Goal: Information Seeking & Learning: Learn about a topic

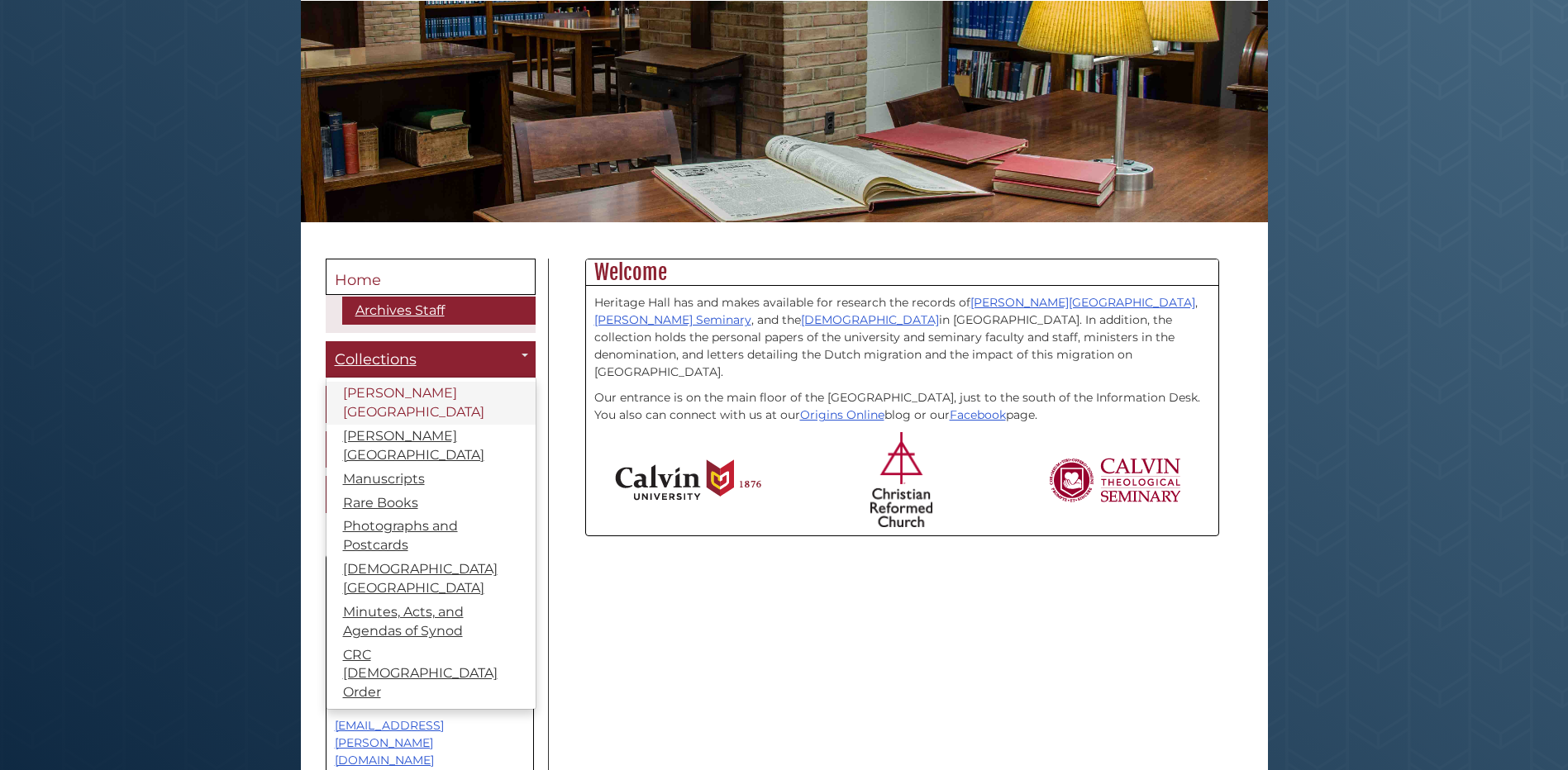
scroll to position [248, 0]
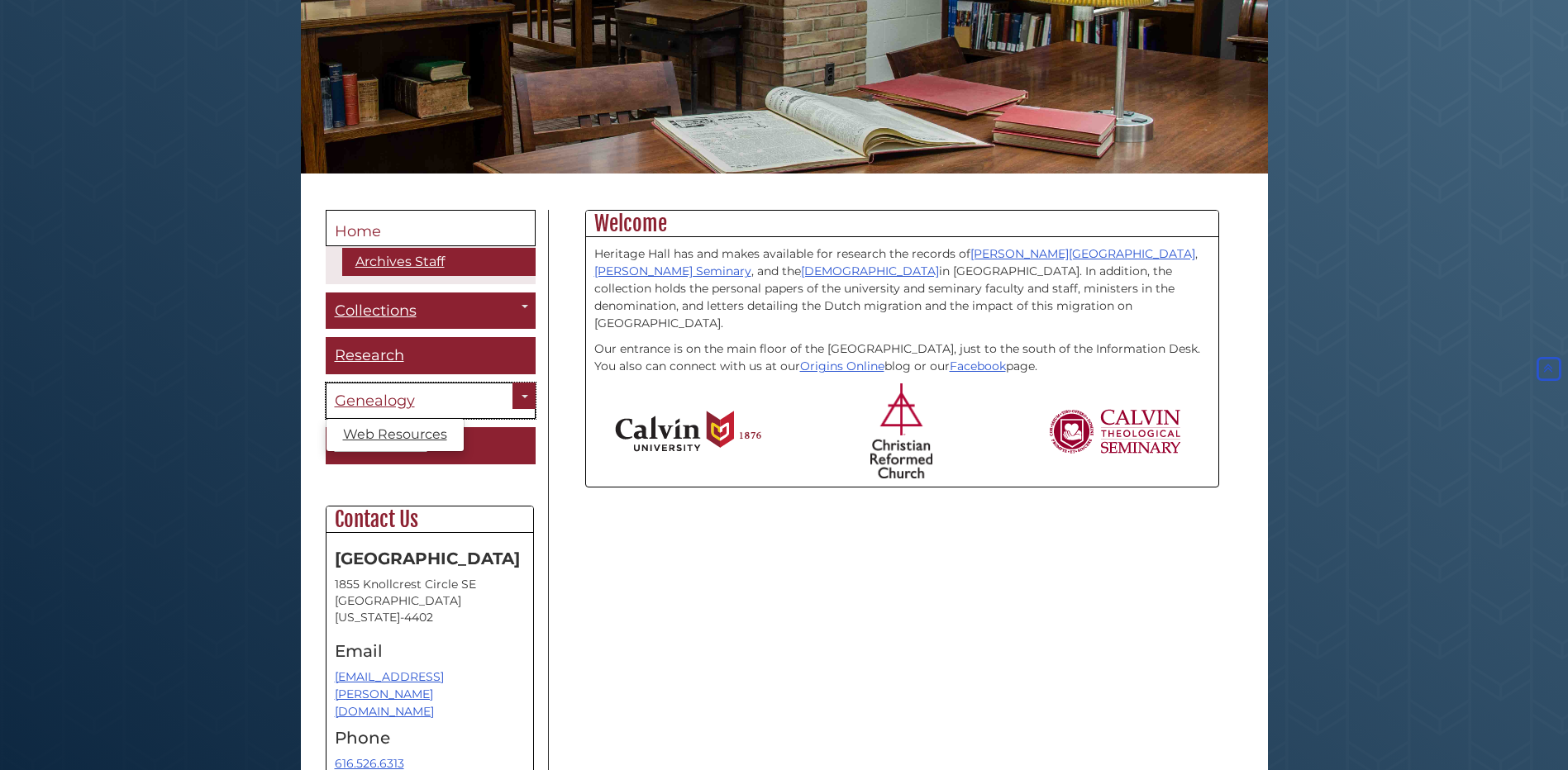
click at [381, 394] on span "Genealogy" at bounding box center [375, 400] width 81 height 18
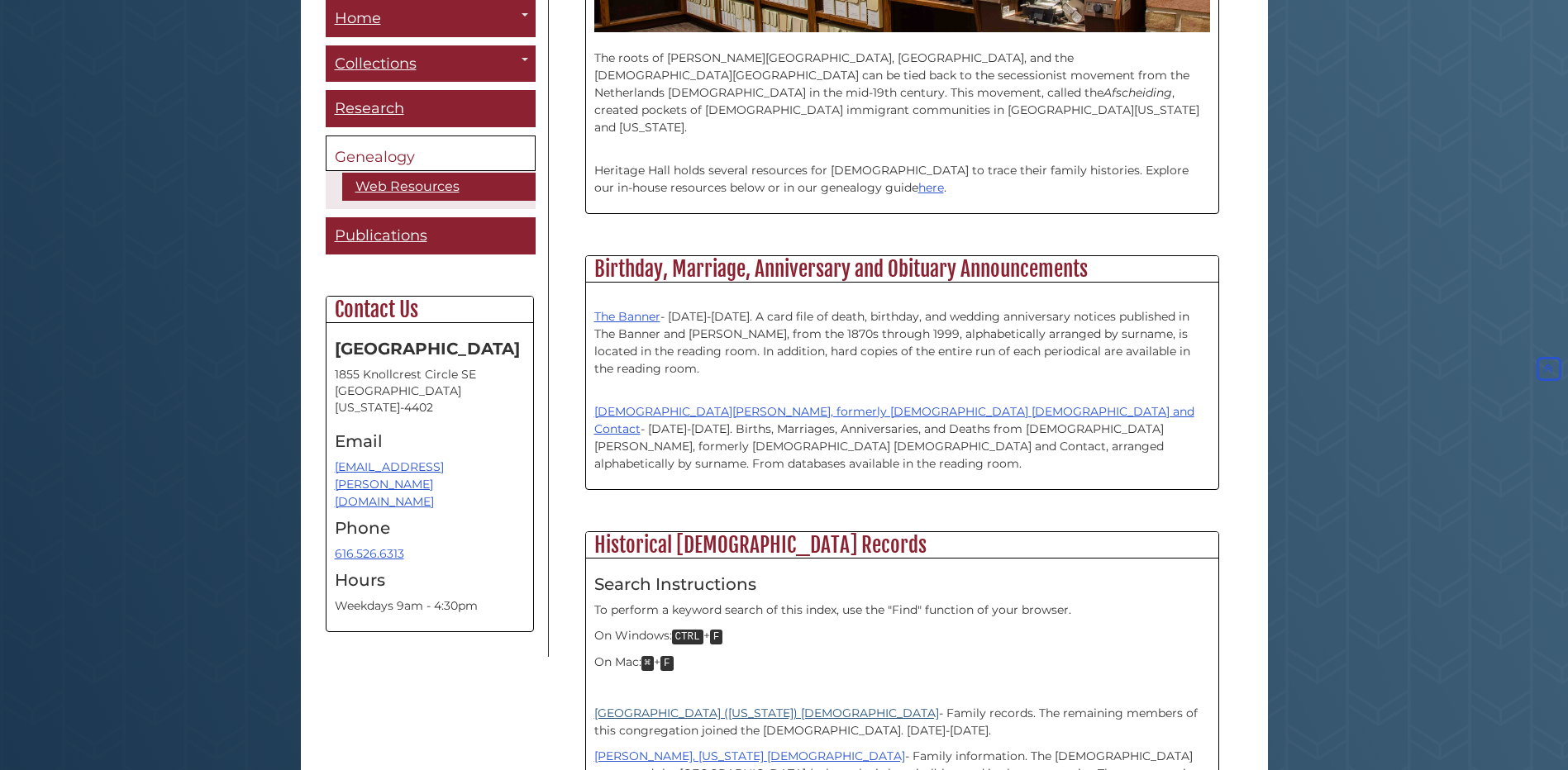
scroll to position [496, 0]
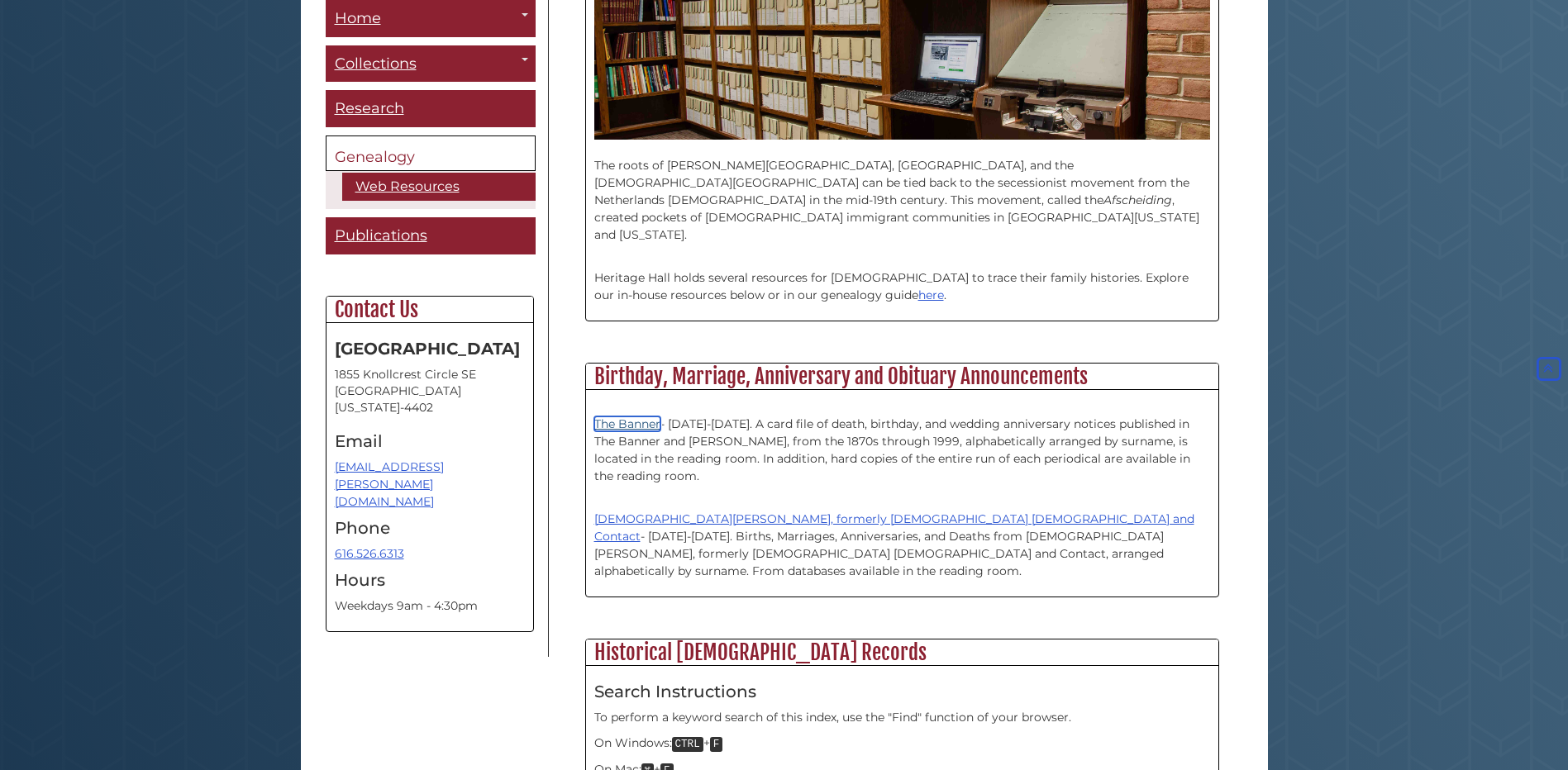
click at [630, 416] on link "The Banner" at bounding box center [627, 424] width 66 height 15
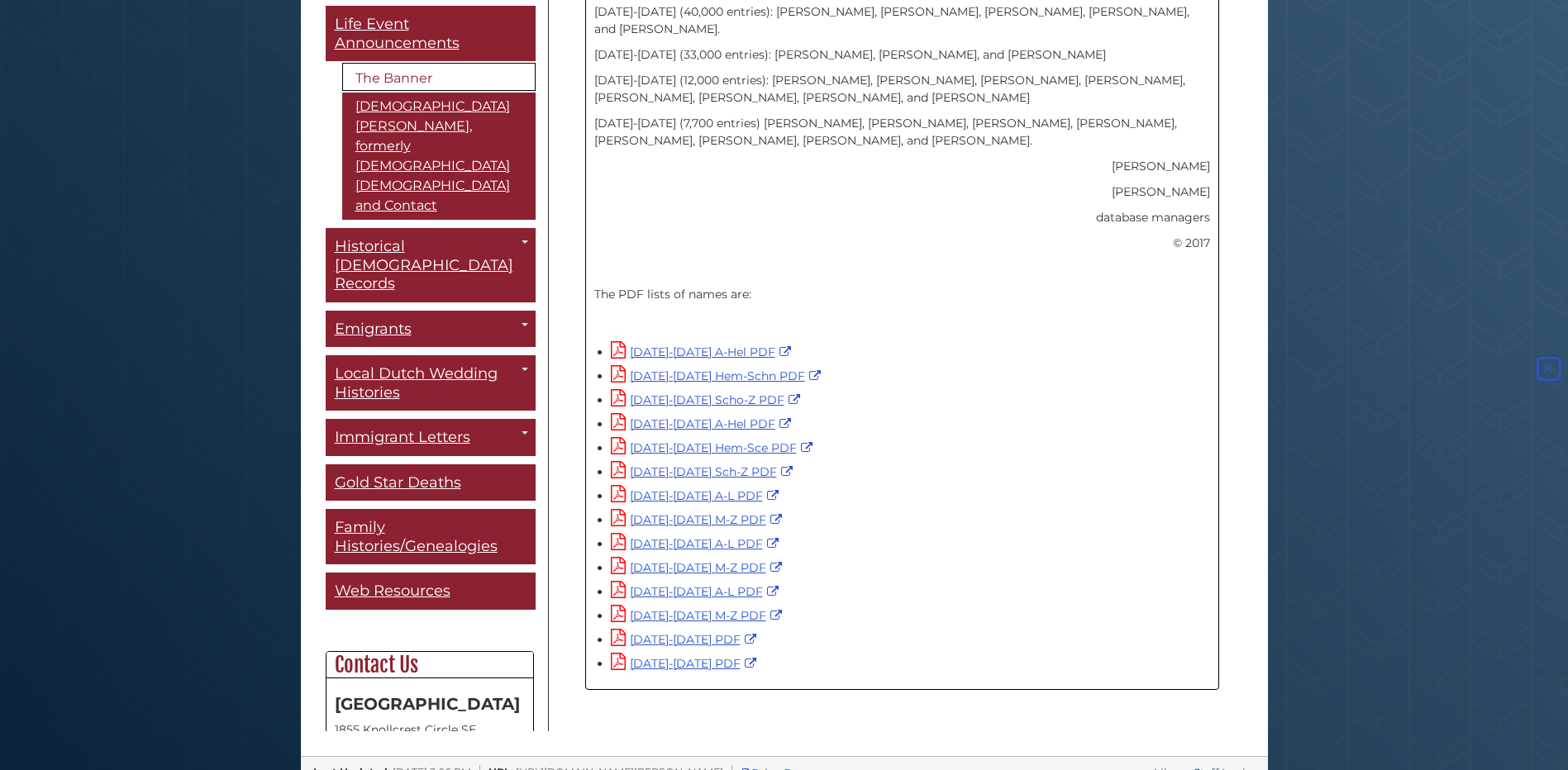
scroll to position [974, 0]
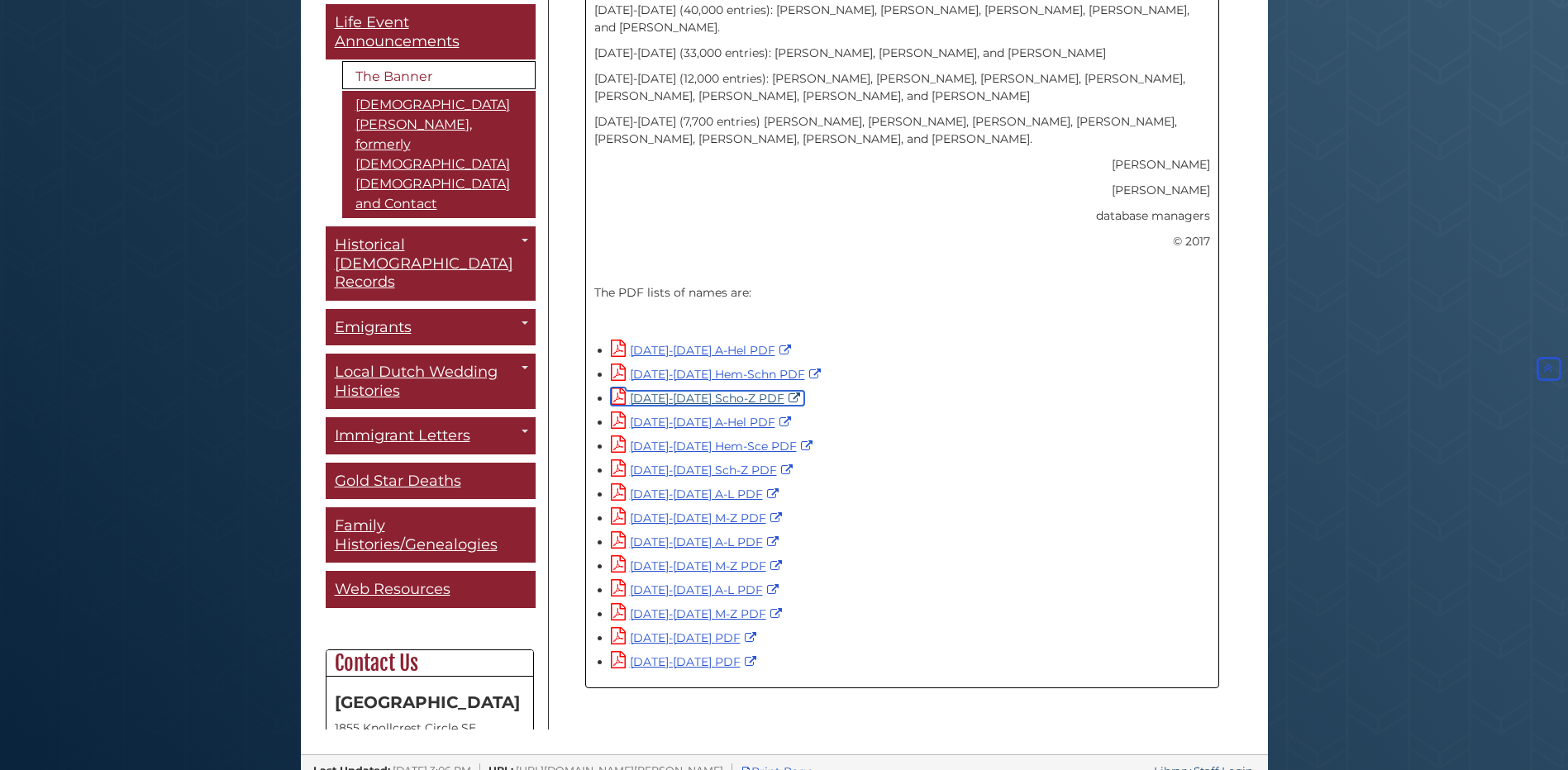
click at [712, 391] on link "1945-1954 Scho-Z PDF" at bounding box center [708, 398] width 194 height 15
click at [710, 463] on link "1955-1964 Sch-Z PDF" at bounding box center [704, 470] width 186 height 15
click at [710, 510] on link "1965-1974 M-Z PDF" at bounding box center [698, 518] width 175 height 15
click at [673, 559] on link "1975-1984 M-Z PDF" at bounding box center [698, 566] width 175 height 15
click at [689, 607] on link "1985-1995 M-Z PDF" at bounding box center [698, 614] width 175 height 15
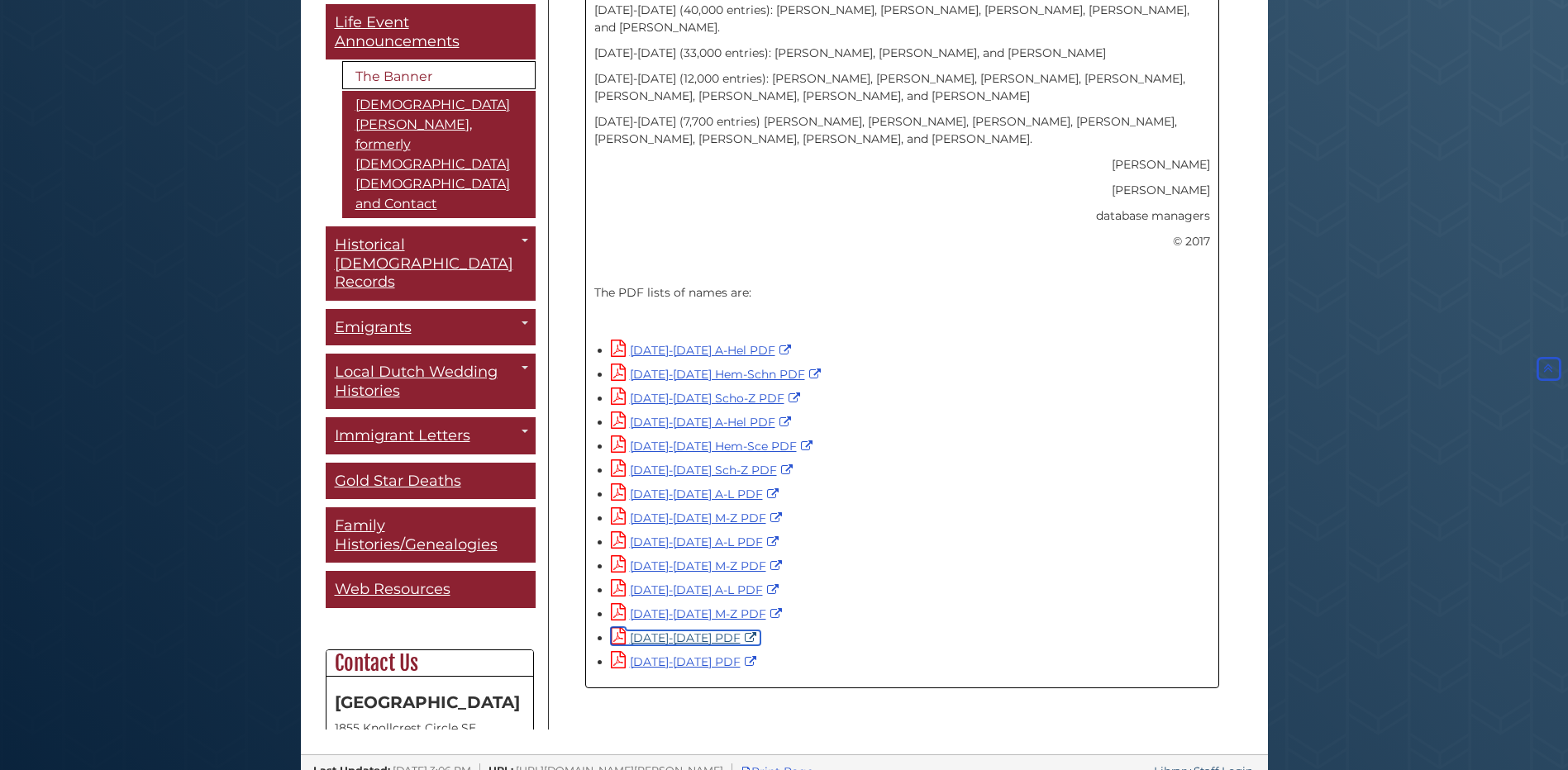
click at [688, 631] on link "1996-2005 PDF" at bounding box center [686, 638] width 150 height 15
click at [661, 654] on link "2006-2016 PDF" at bounding box center [686, 662] width 150 height 15
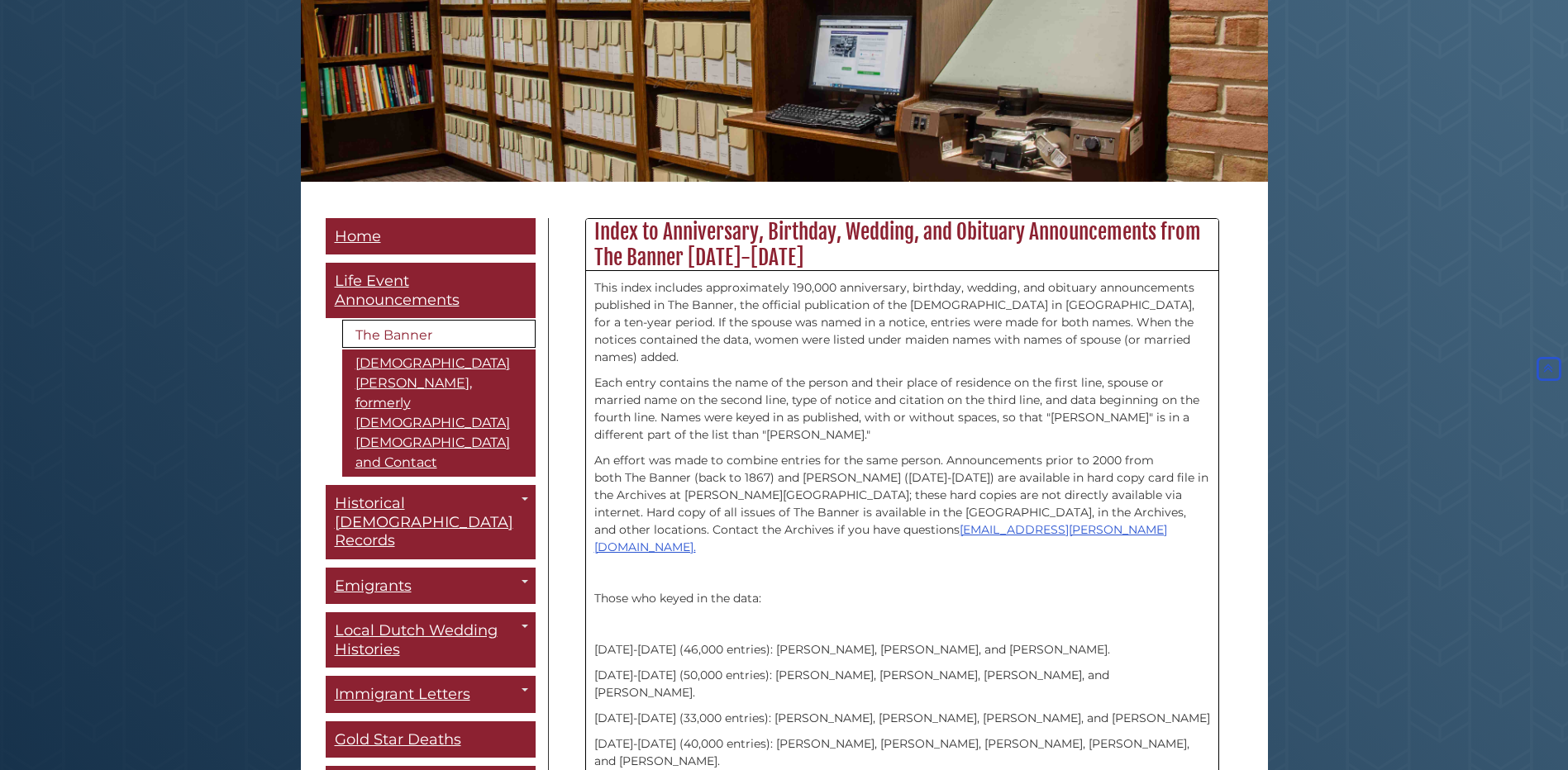
scroll to position [230, 0]
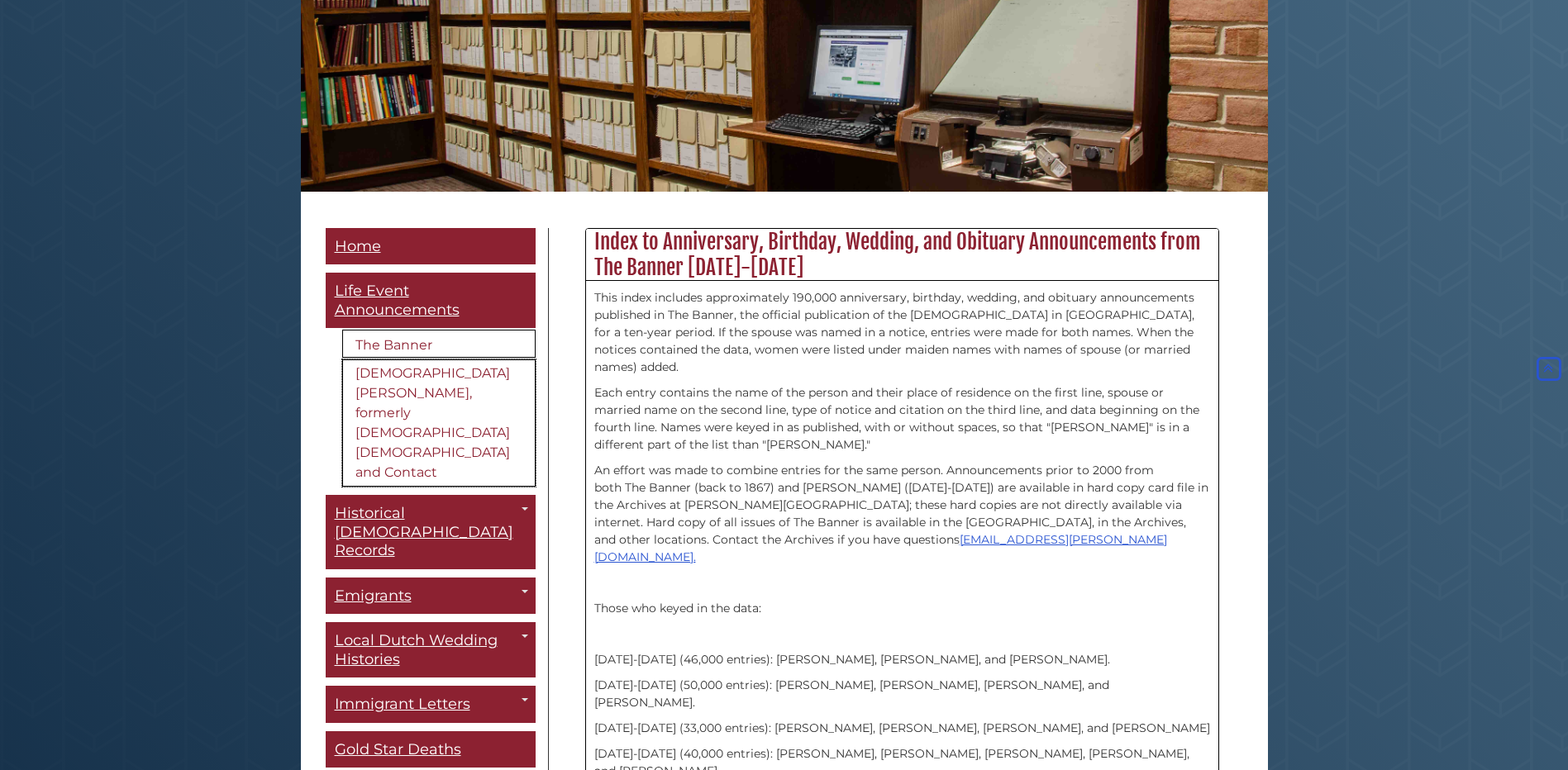
click at [400, 371] on link "Christian Courier, formerly Canadian Calvinist and Contact" at bounding box center [439, 423] width 194 height 127
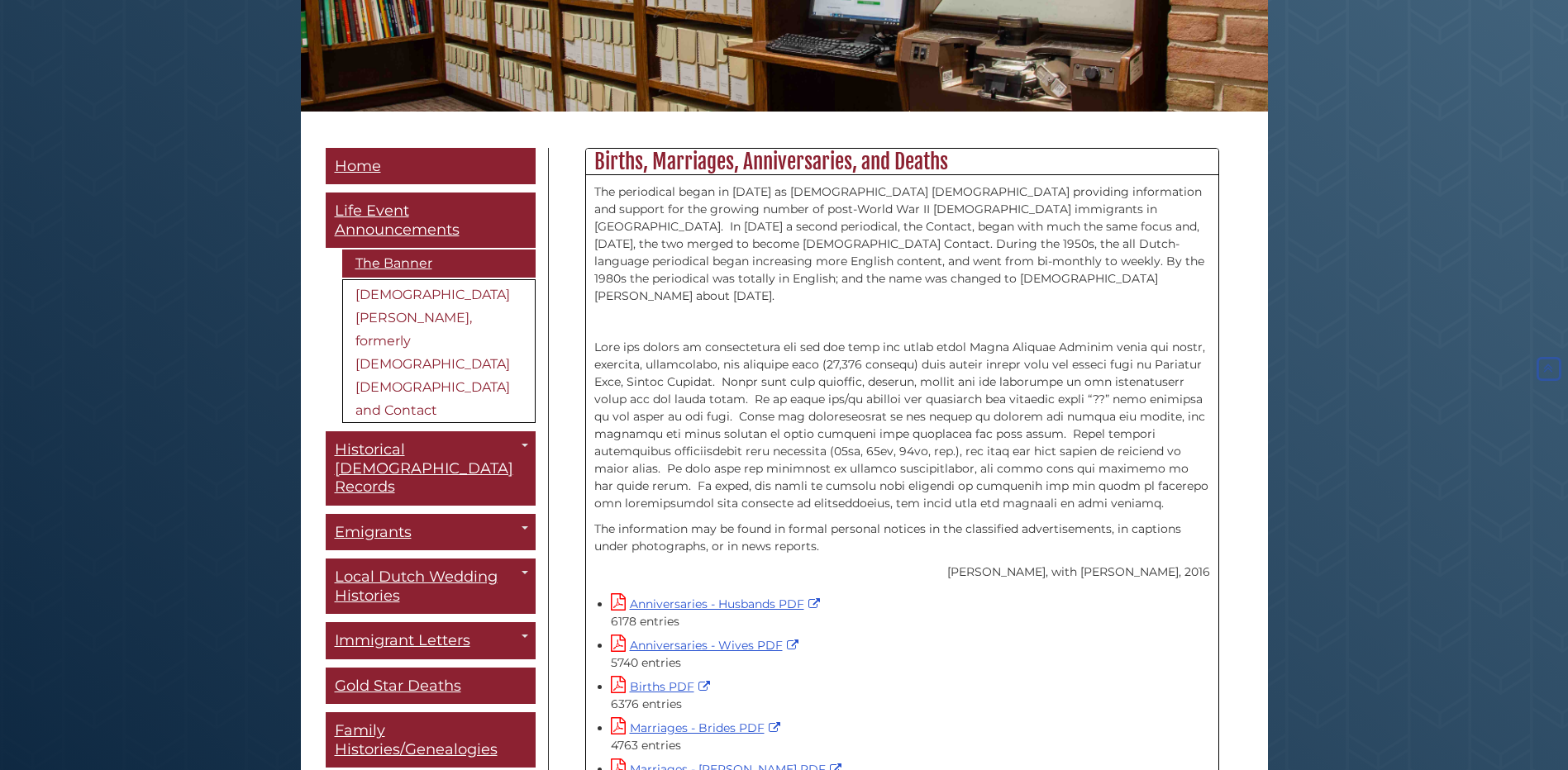
scroll to position [534, 0]
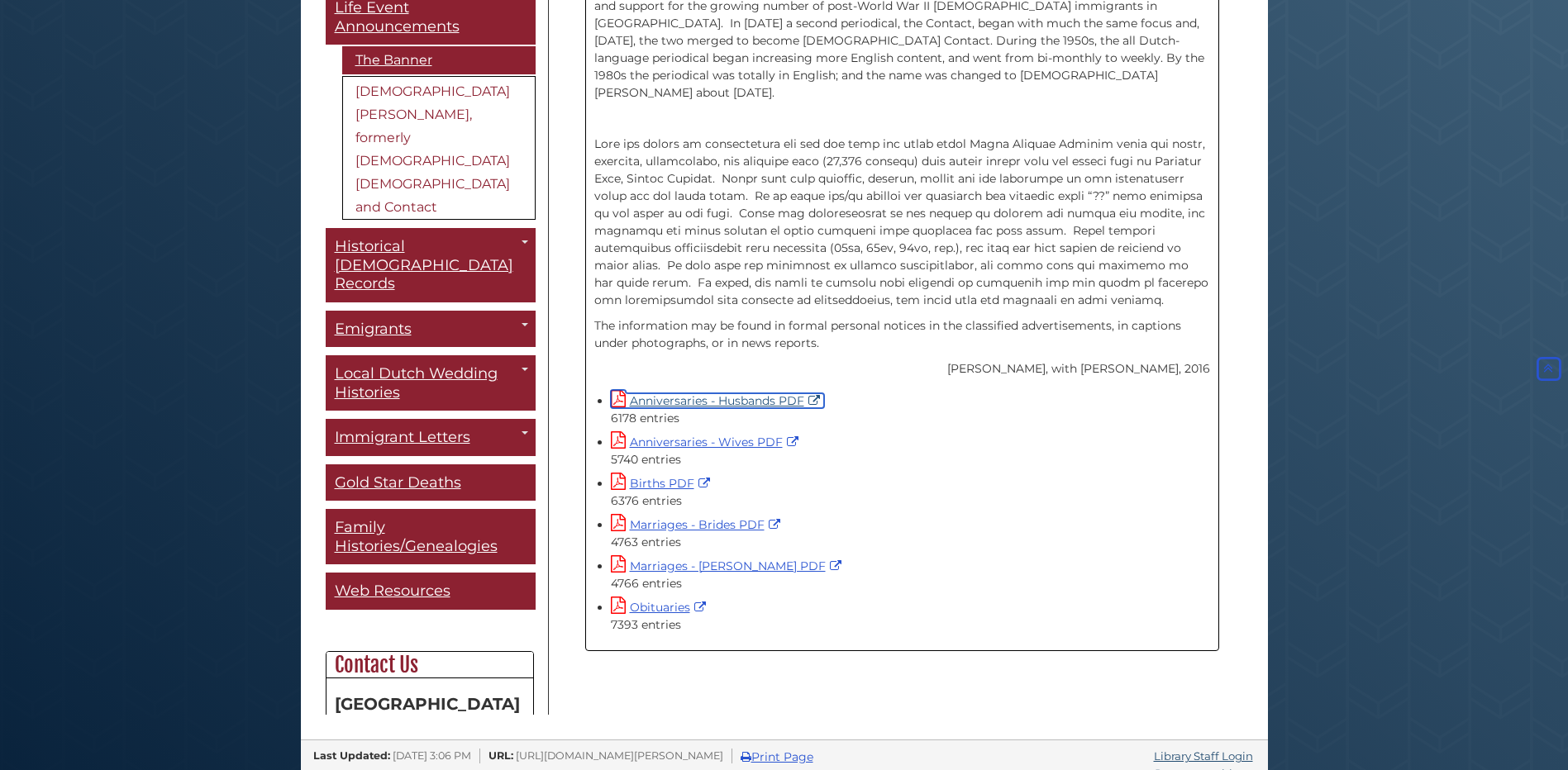
click at [667, 394] on link "Anniversaries - Husbands PDF" at bounding box center [717, 401] width 213 height 15
click at [655, 476] on link "Births PDF" at bounding box center [662, 484] width 103 height 15
click at [650, 600] on link "Obituaries" at bounding box center [660, 608] width 100 height 15
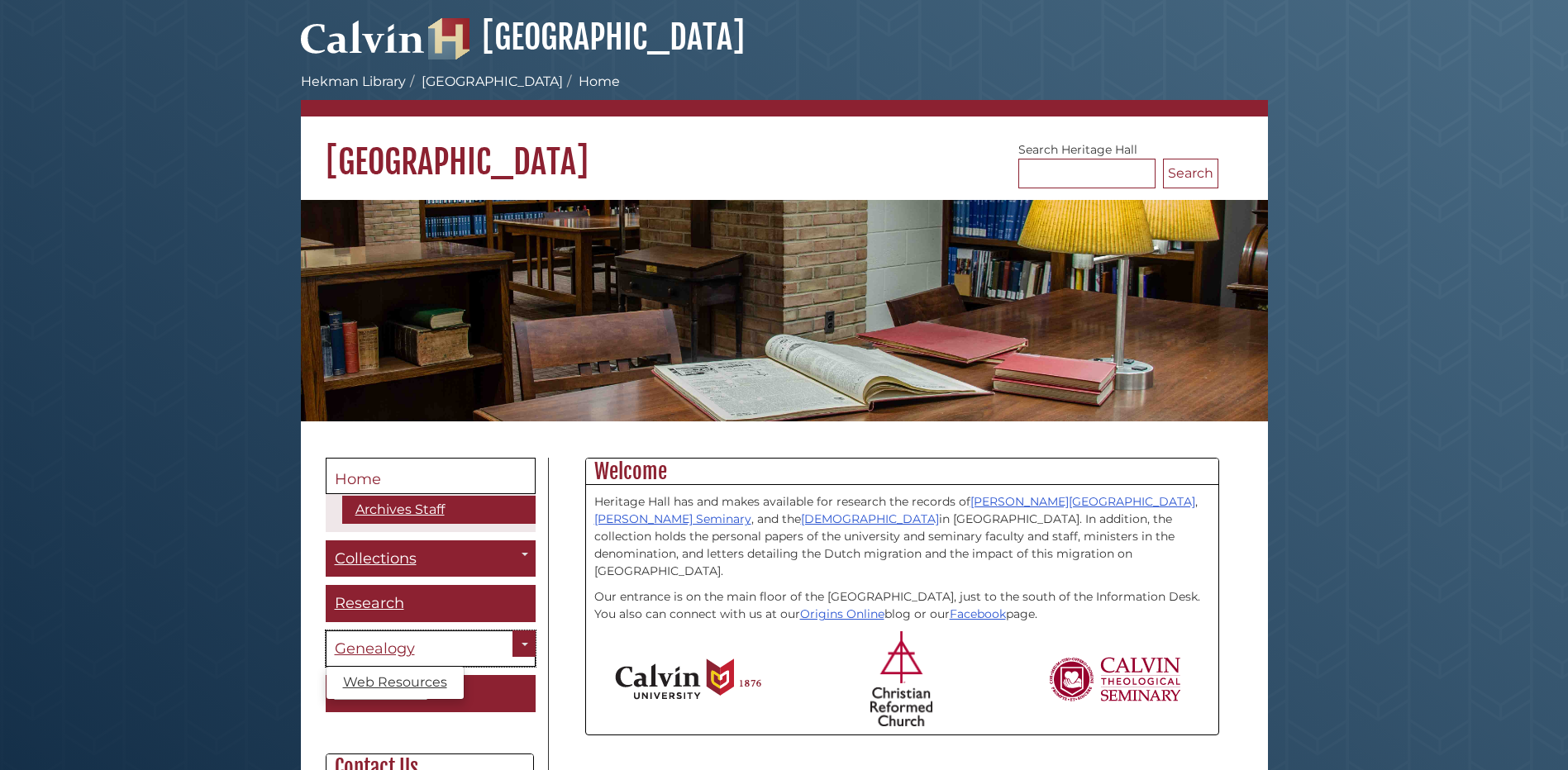
click at [371, 644] on span "Genealogy" at bounding box center [375, 648] width 81 height 18
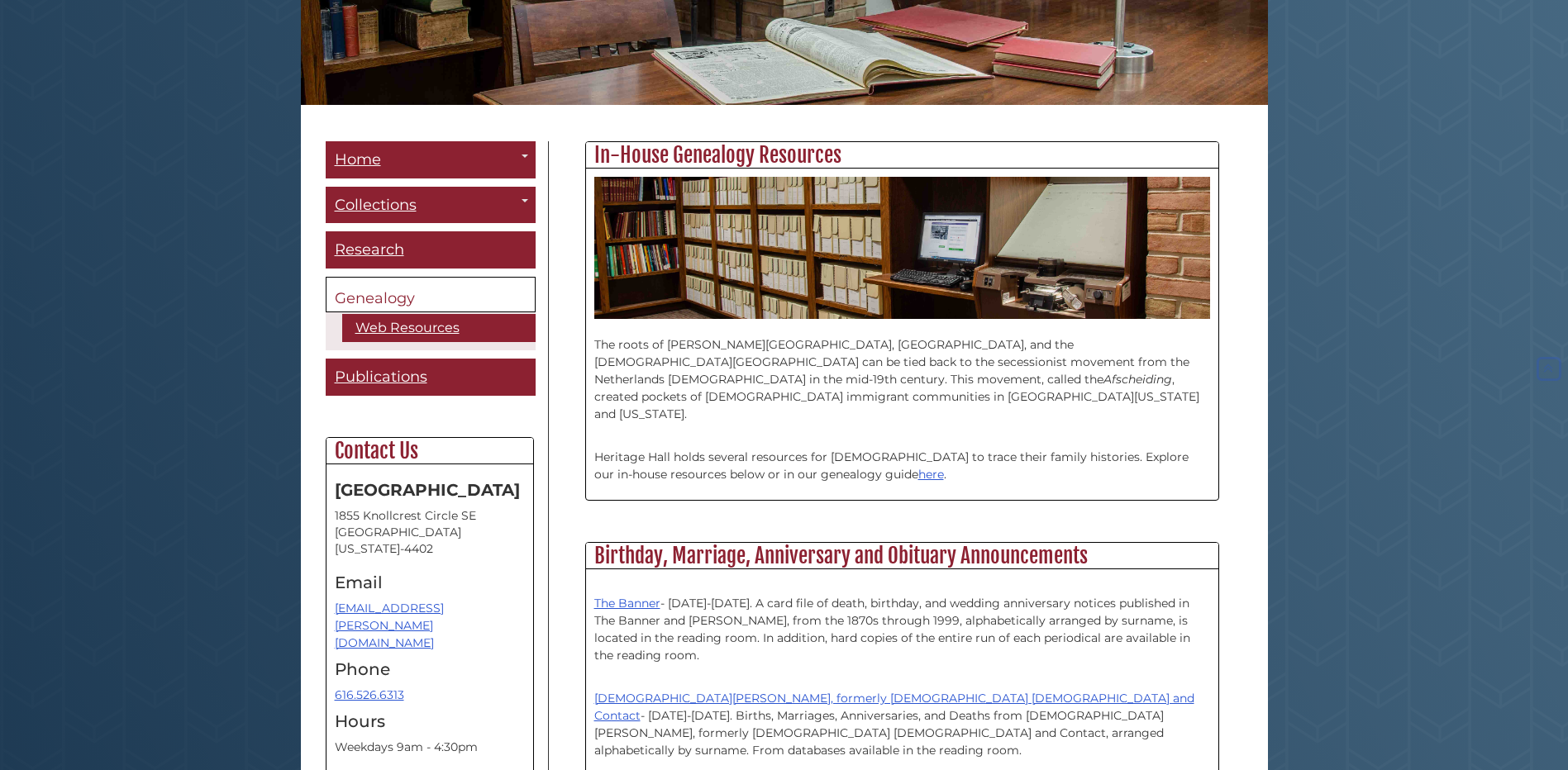
scroll to position [331, 0]
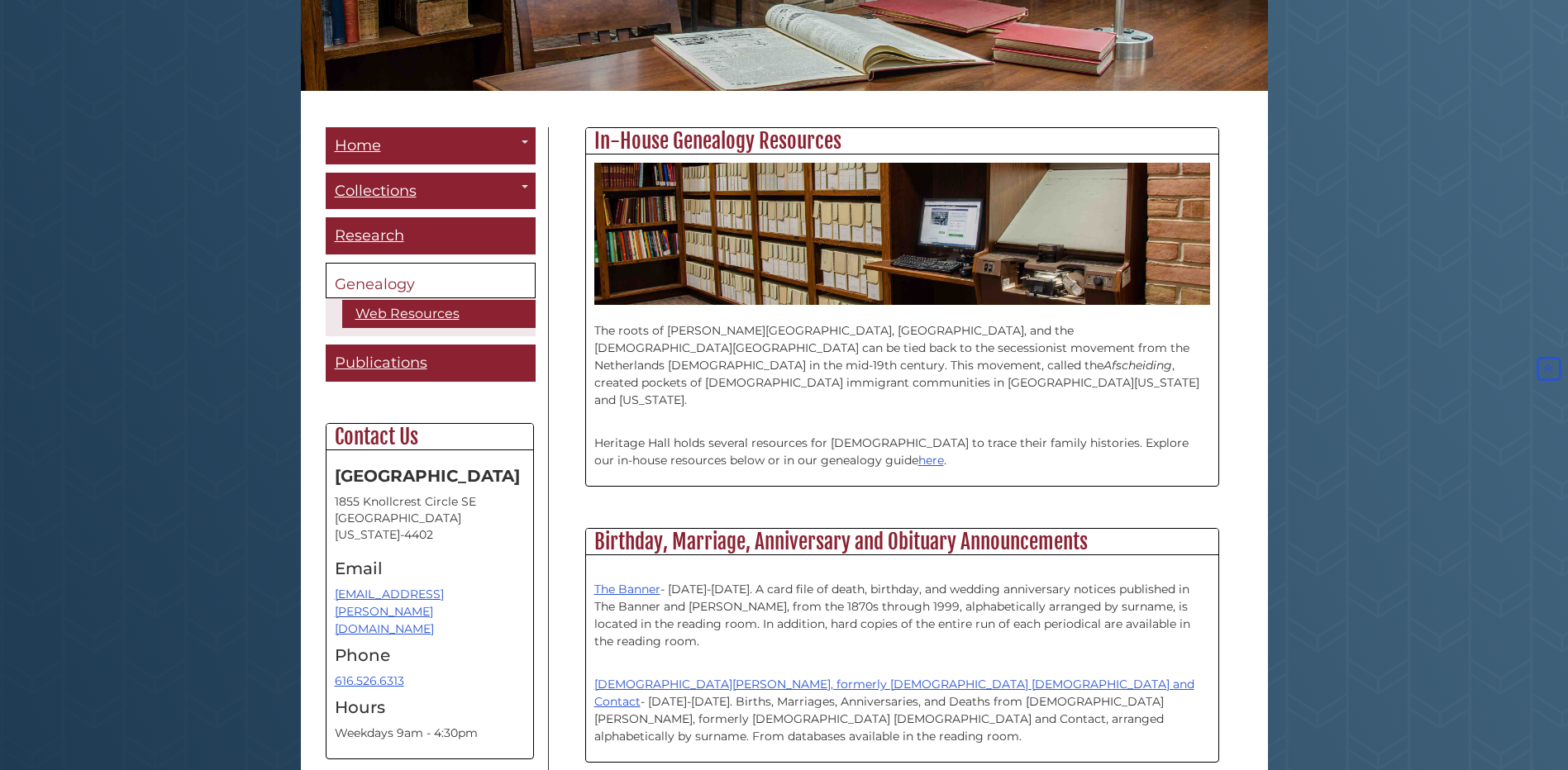
click at [387, 284] on span "Genealogy" at bounding box center [375, 284] width 81 height 18
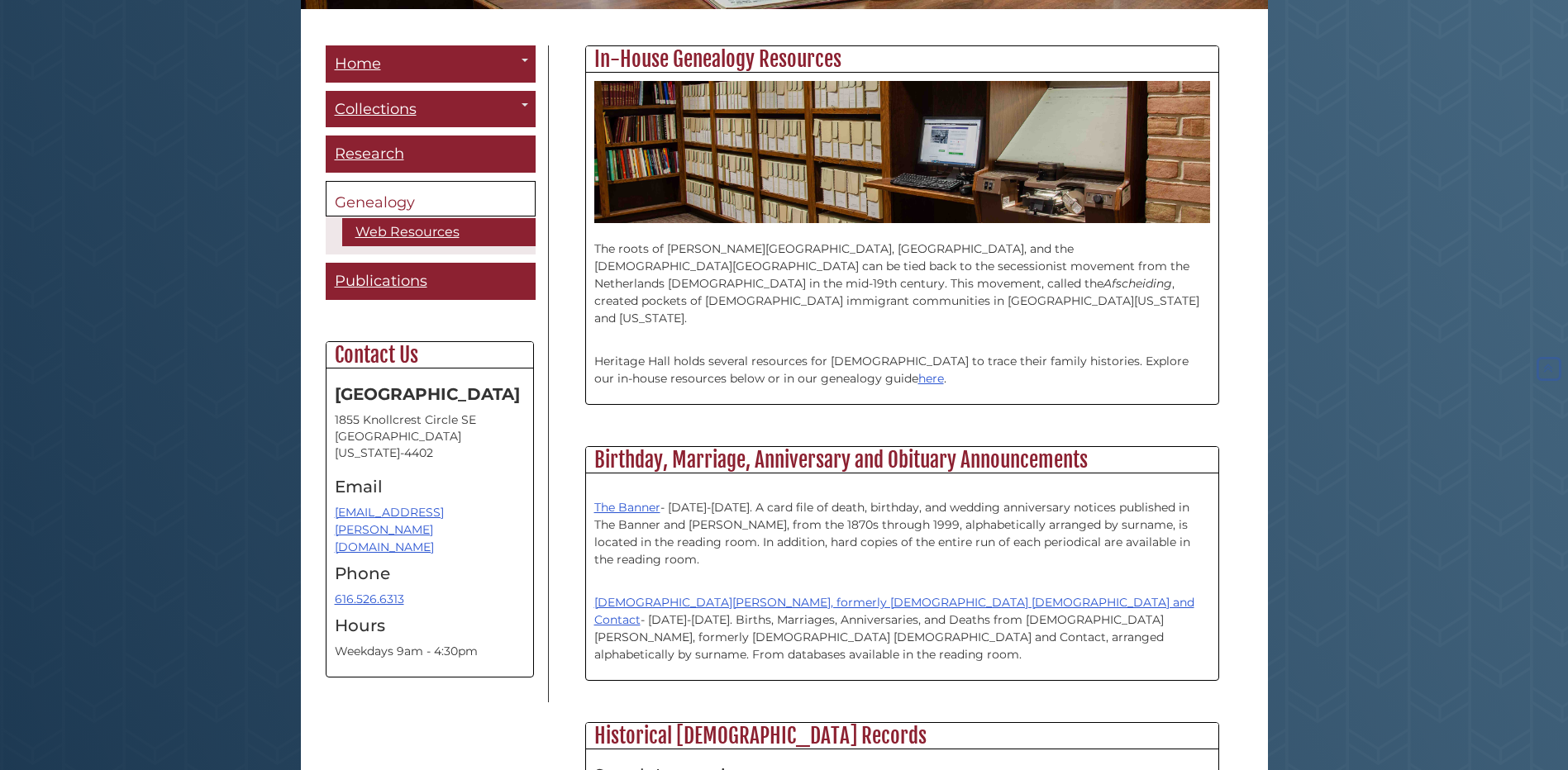
scroll to position [413, 0]
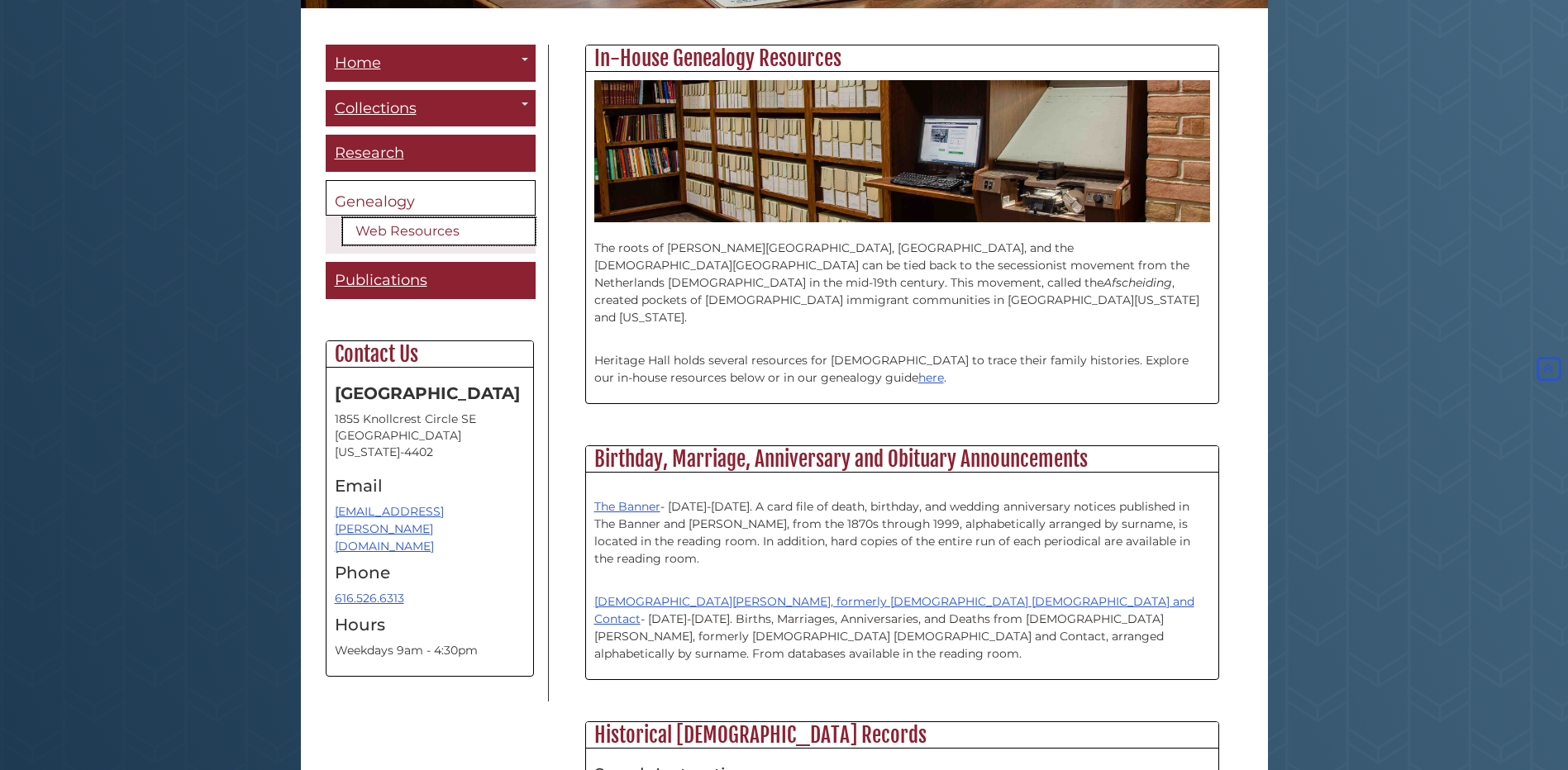
click at [398, 225] on link "Web Resources" at bounding box center [439, 231] width 194 height 28
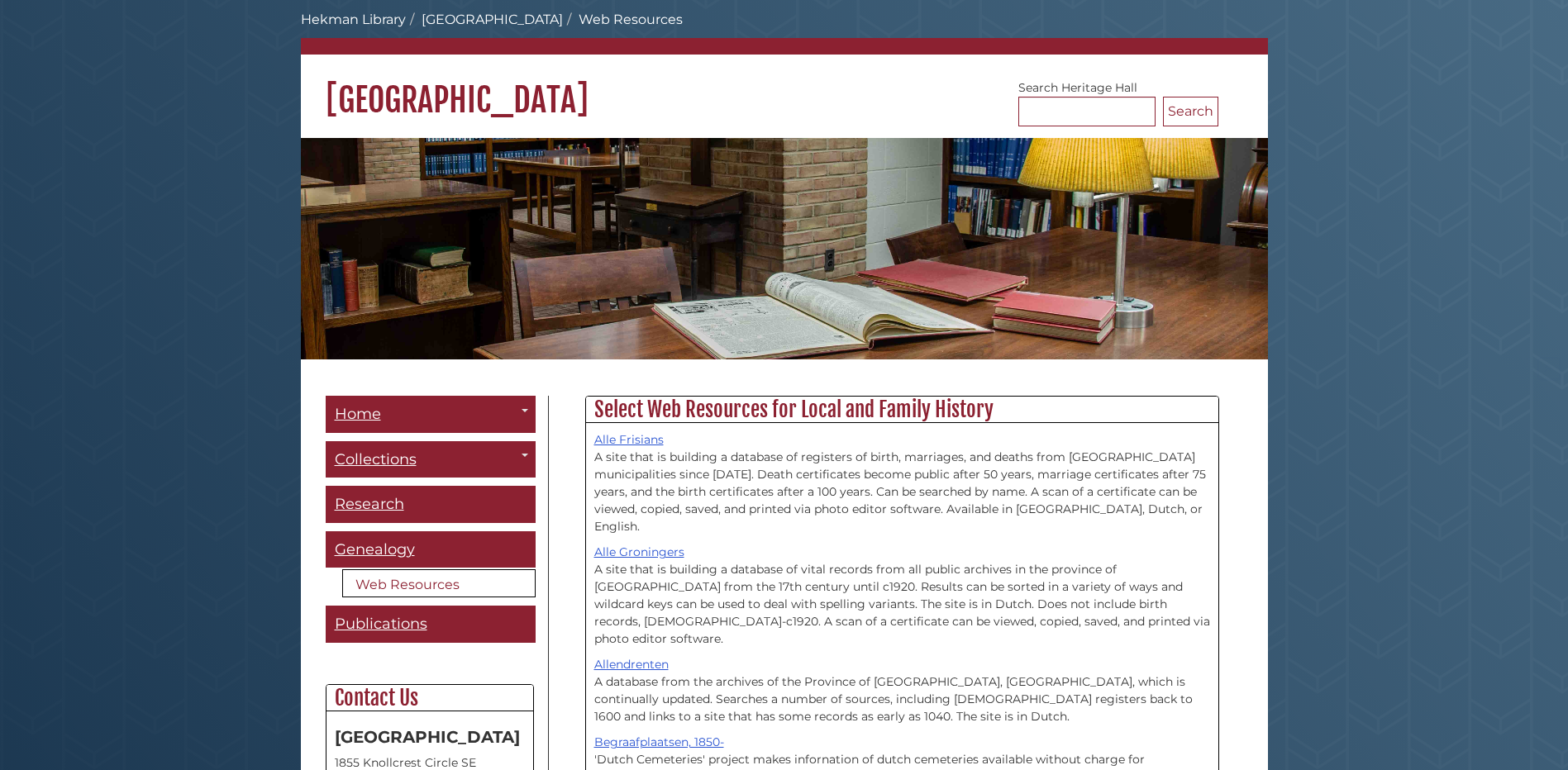
scroll to position [331, 0]
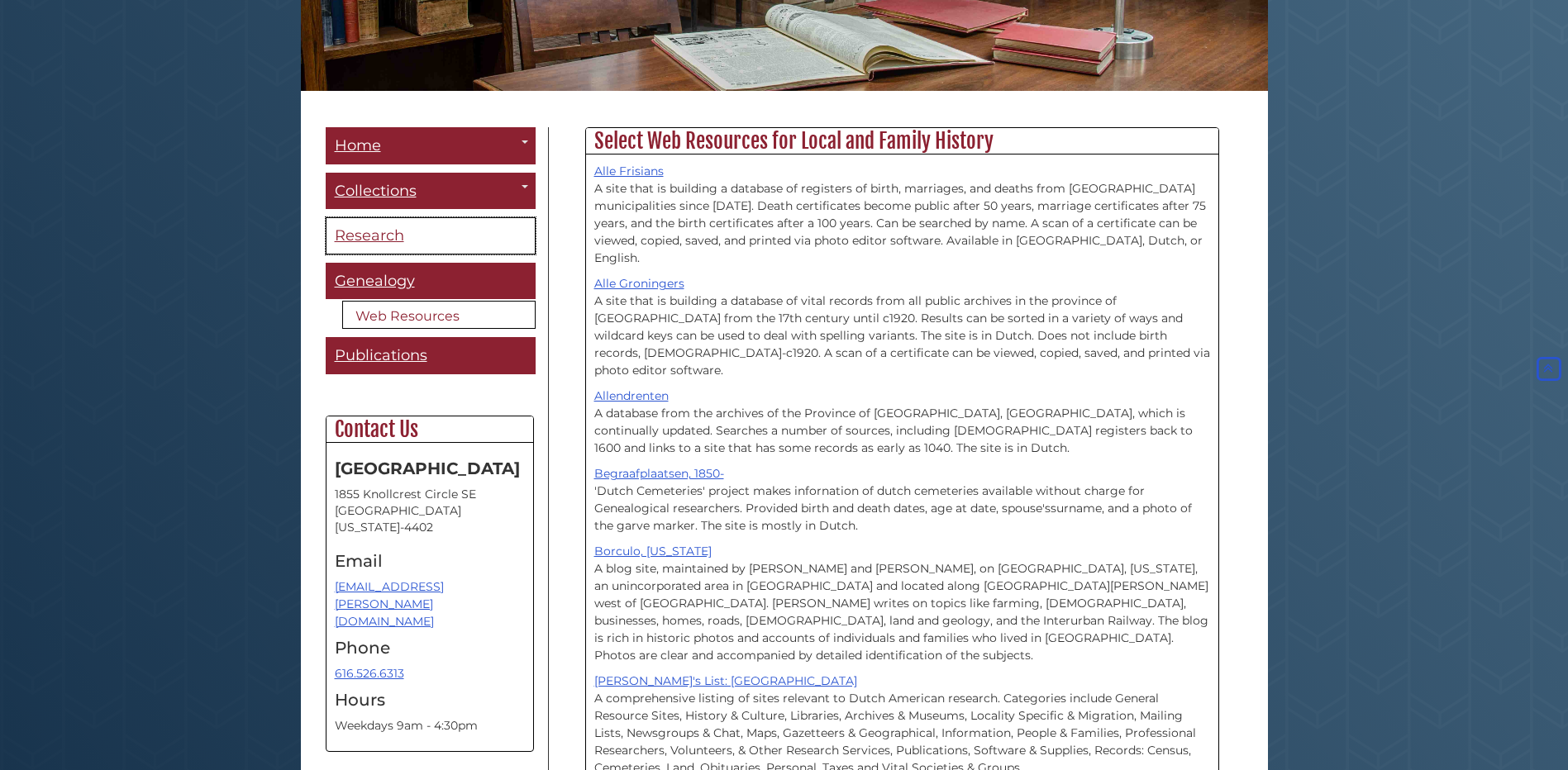
click at [370, 235] on span "Research" at bounding box center [369, 235] width 69 height 18
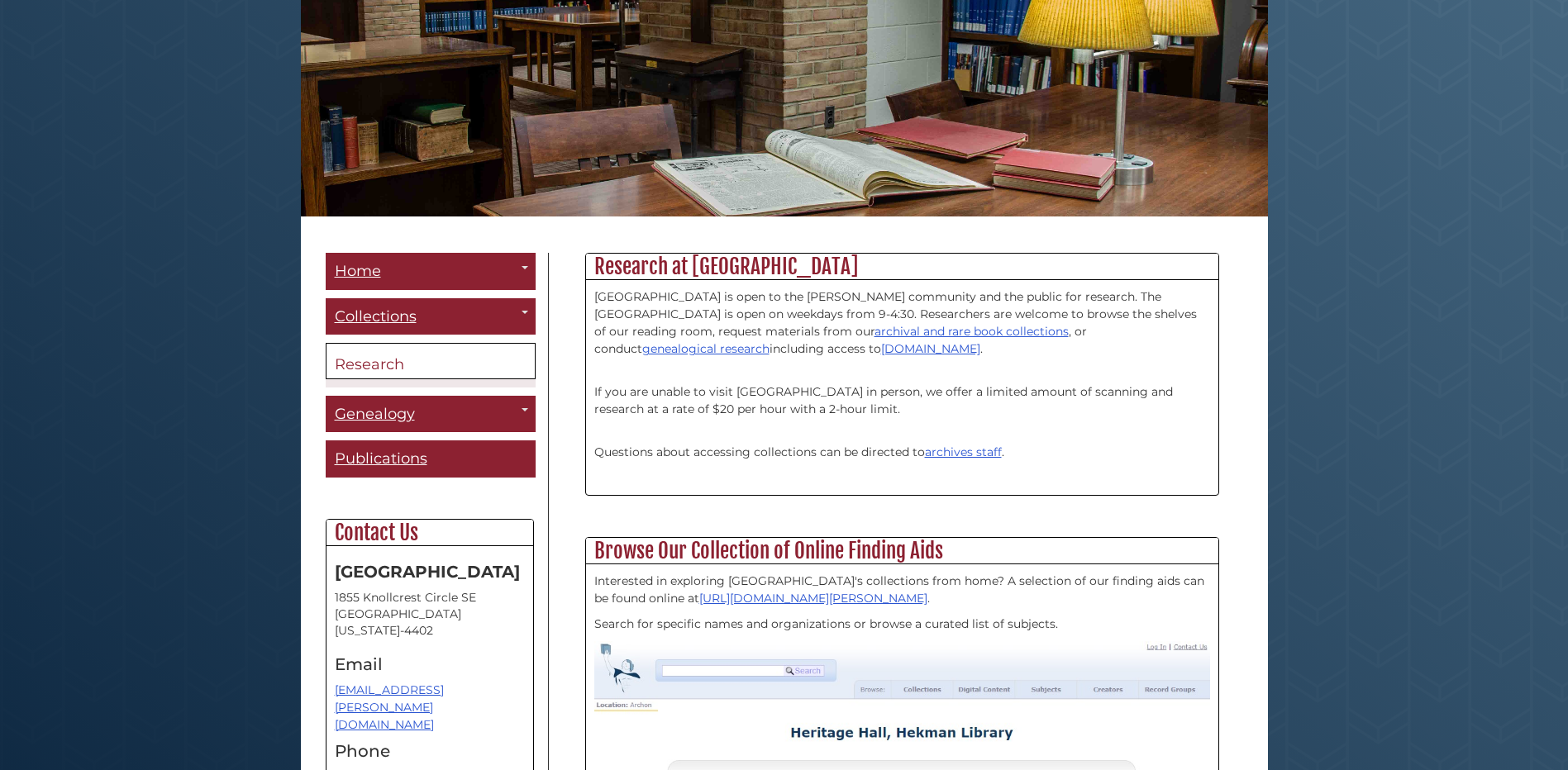
scroll to position [248, 0]
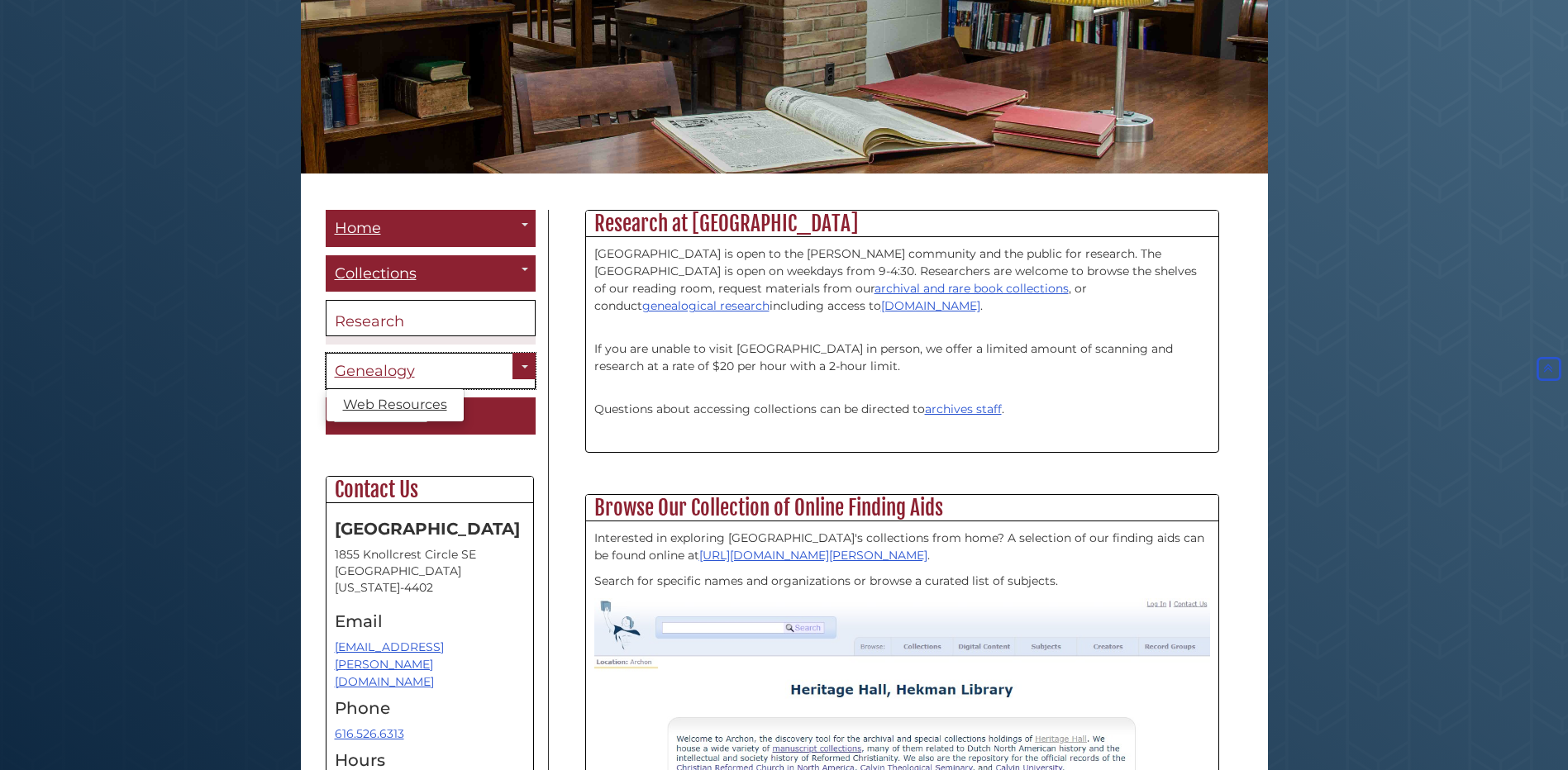
click at [390, 376] on span "Genealogy" at bounding box center [375, 371] width 81 height 18
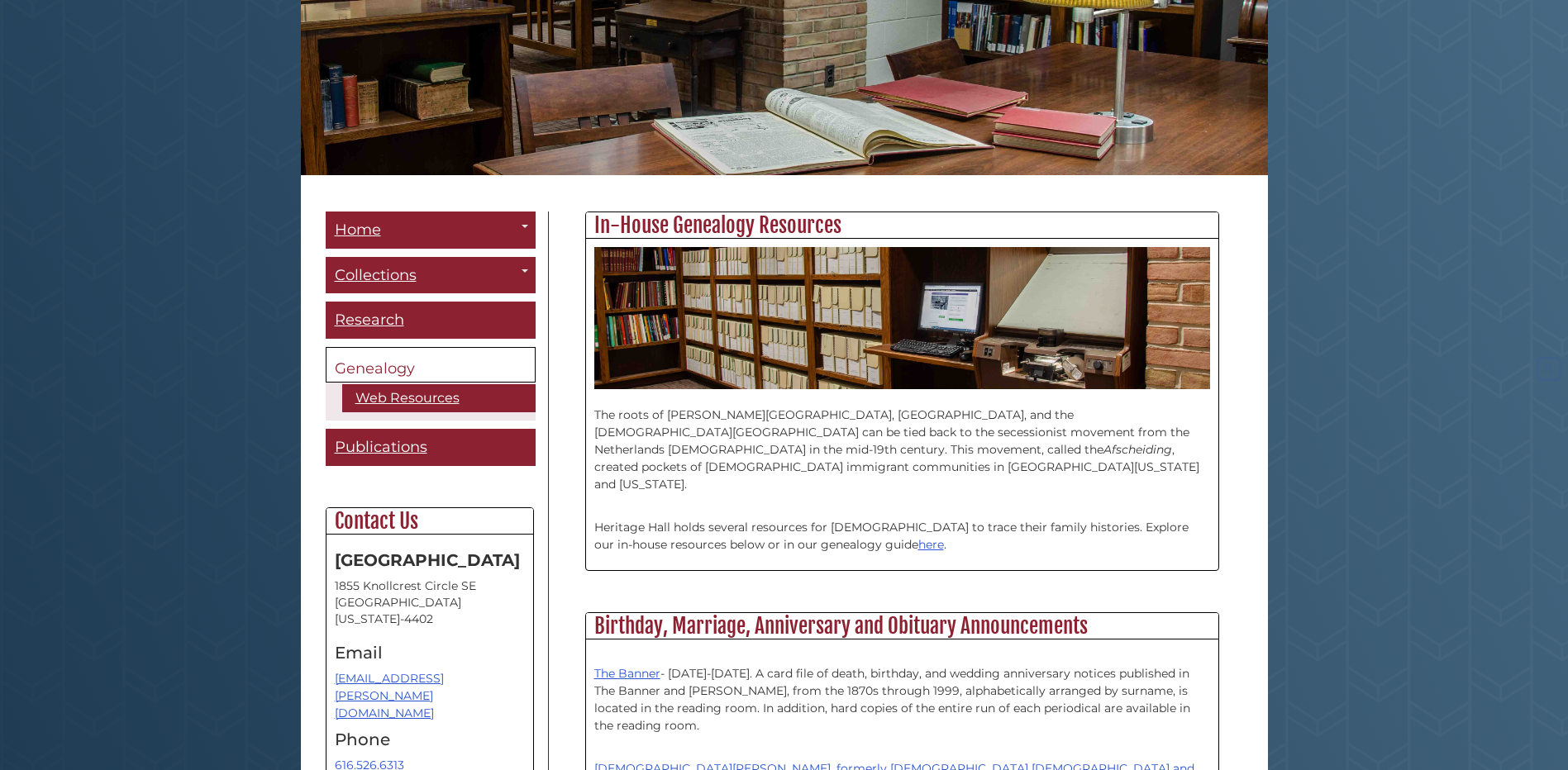
scroll to position [248, 0]
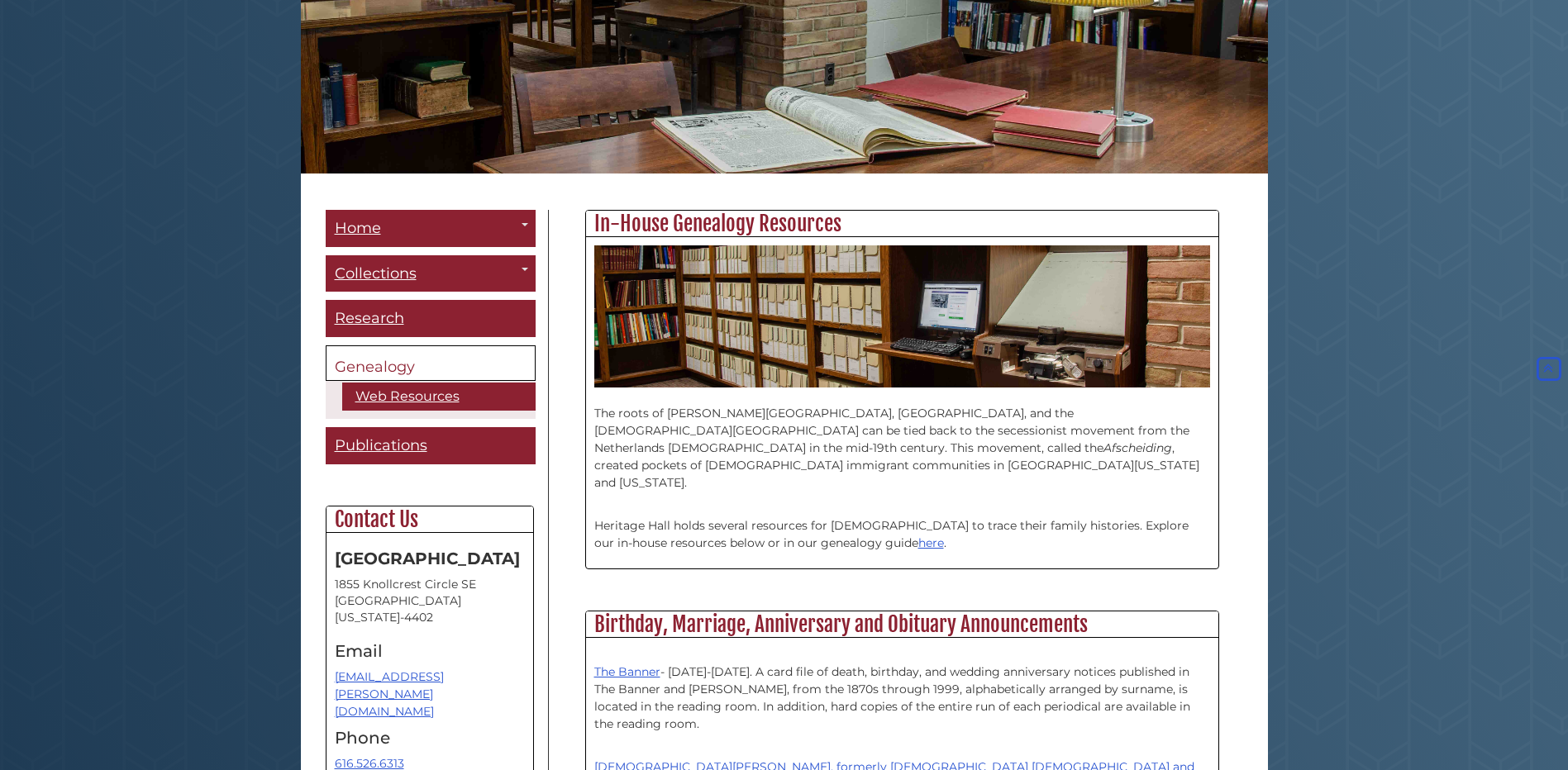
click at [525, 368] on link "Genealogy" at bounding box center [430, 363] width 210 height 36
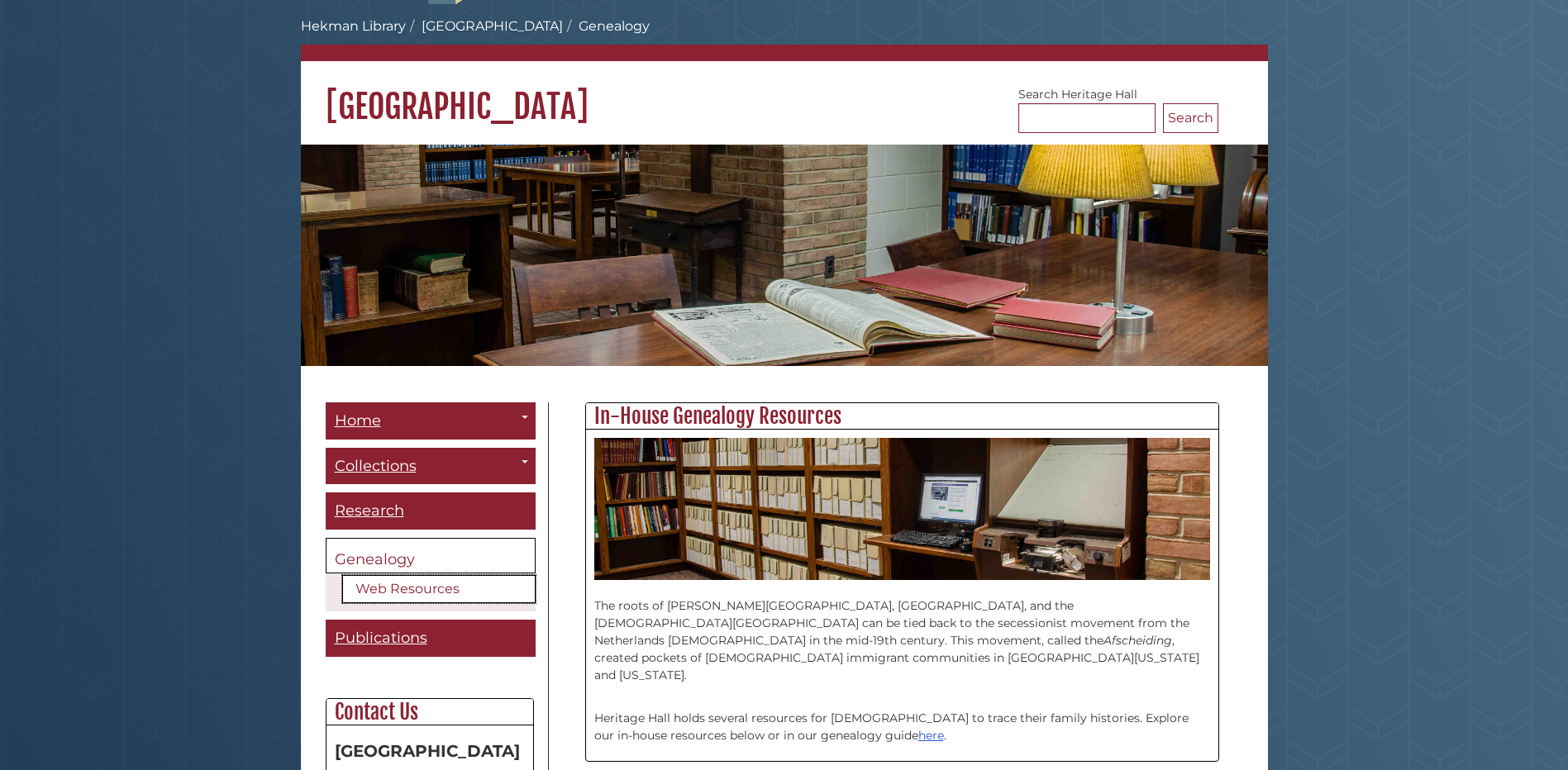
scroll to position [248, 0]
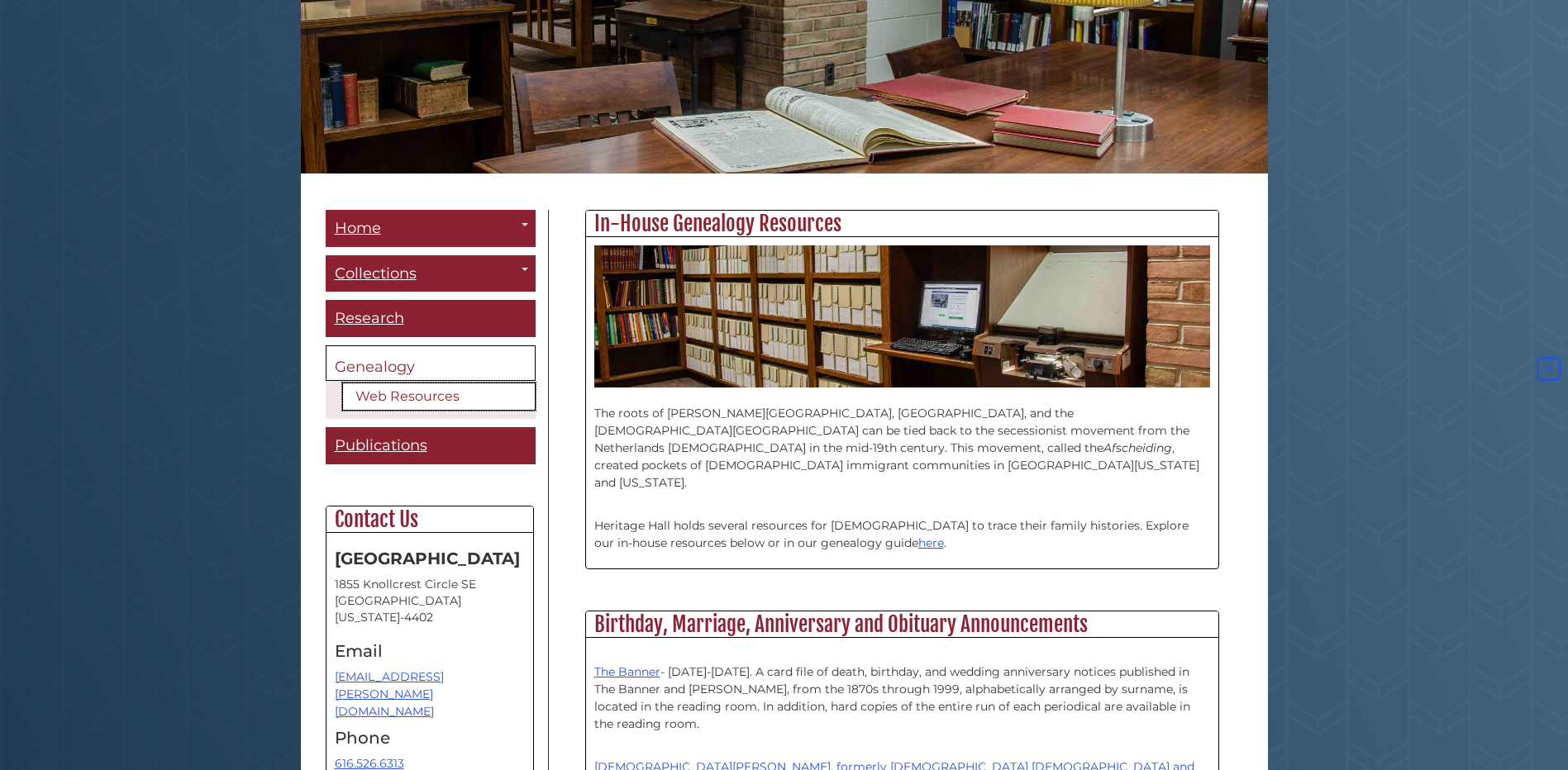
click at [434, 399] on link "Web Resources" at bounding box center [439, 396] width 194 height 28
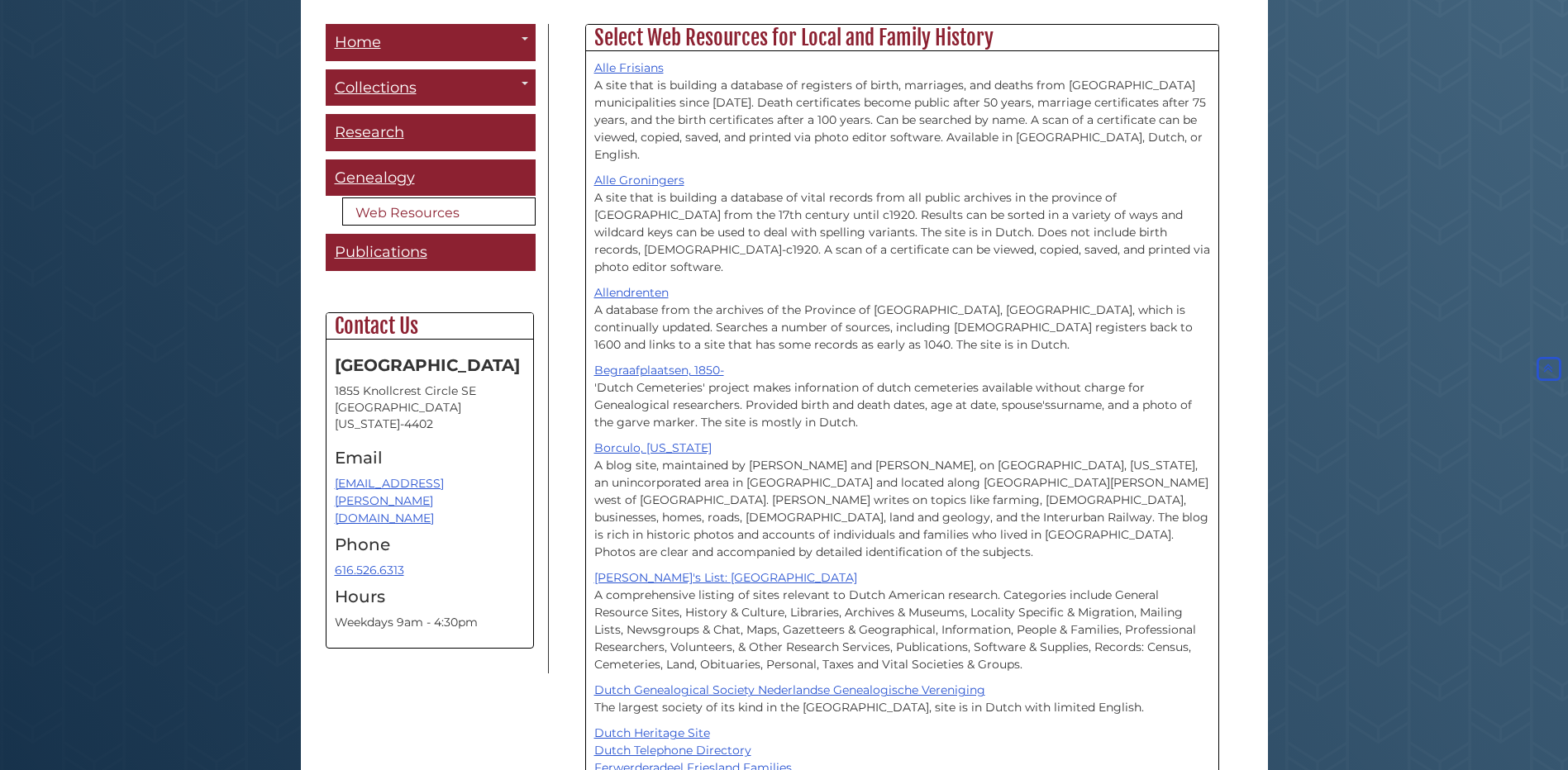
scroll to position [331, 0]
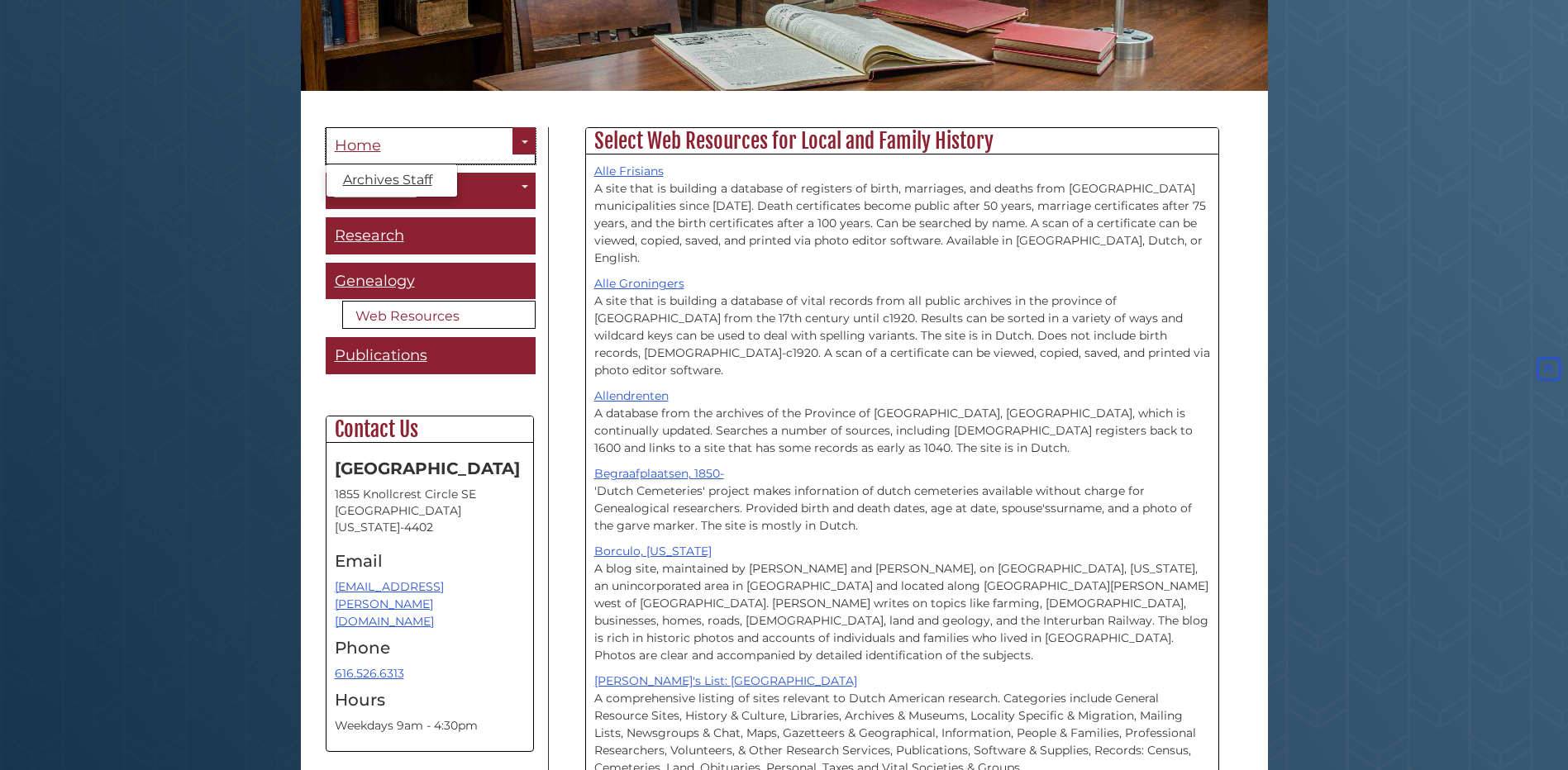
click at [415, 144] on link "Home" at bounding box center [430, 145] width 210 height 37
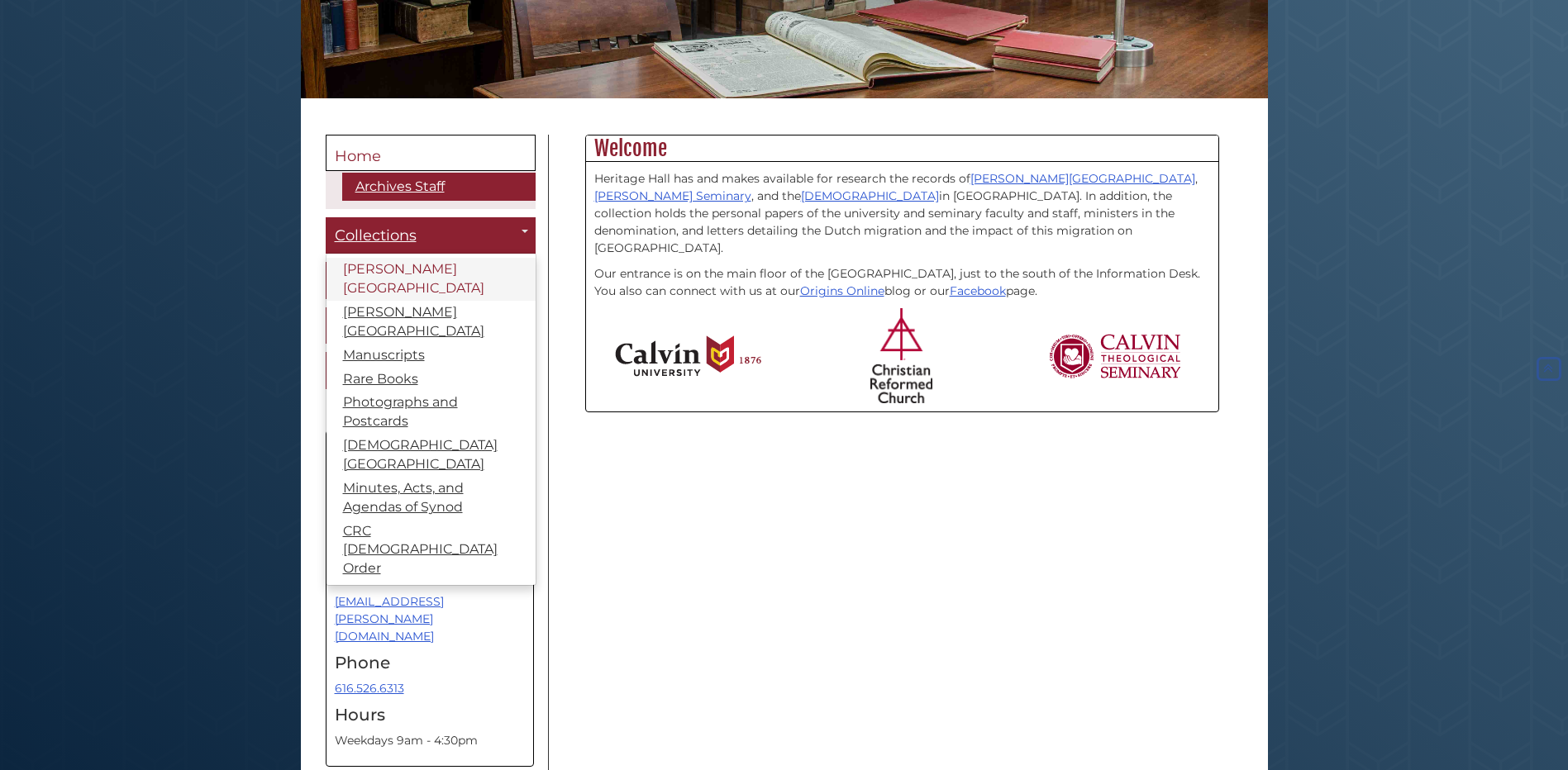
scroll to position [386, 0]
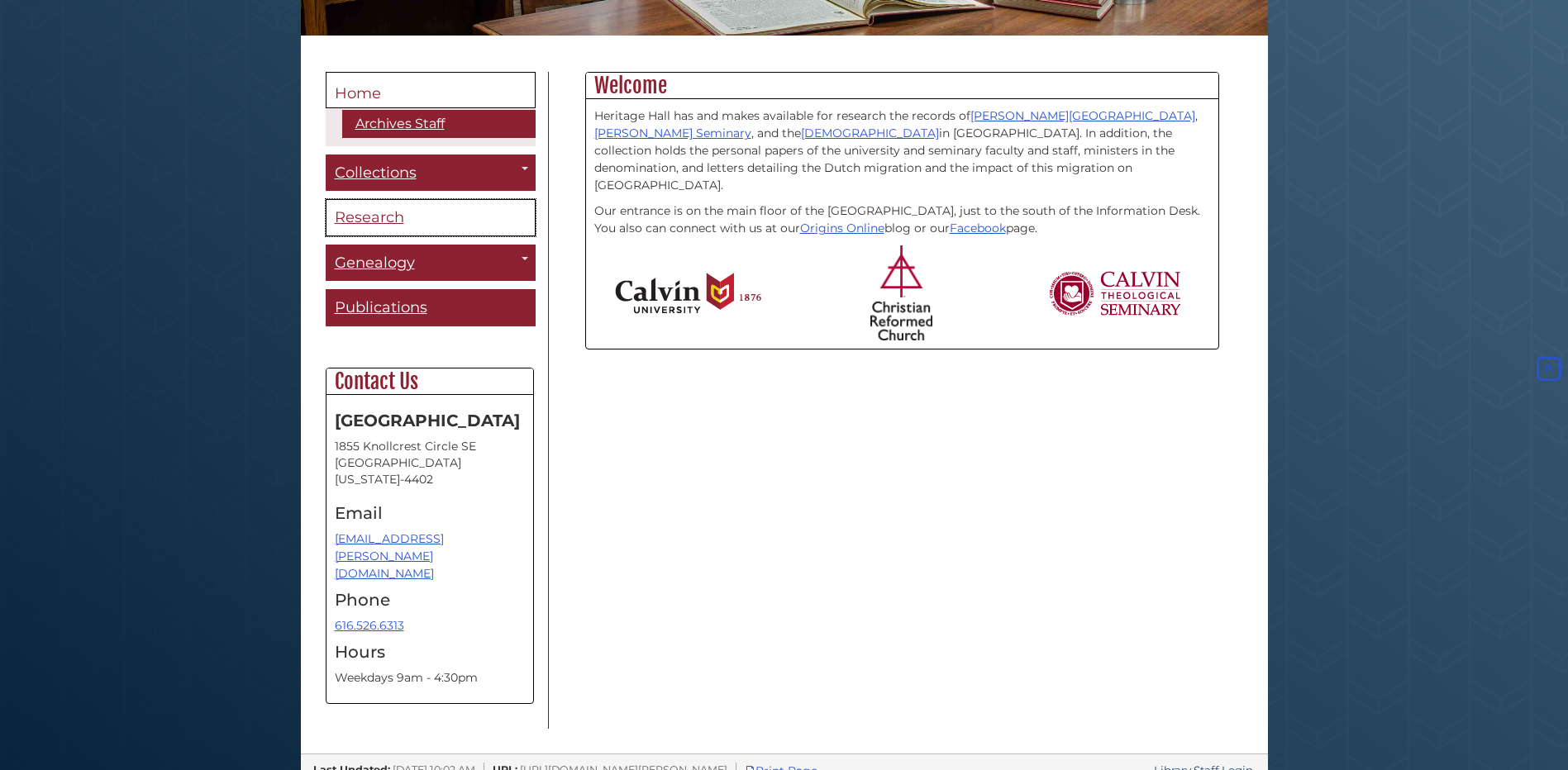
click at [379, 217] on span "Research" at bounding box center [369, 217] width 69 height 18
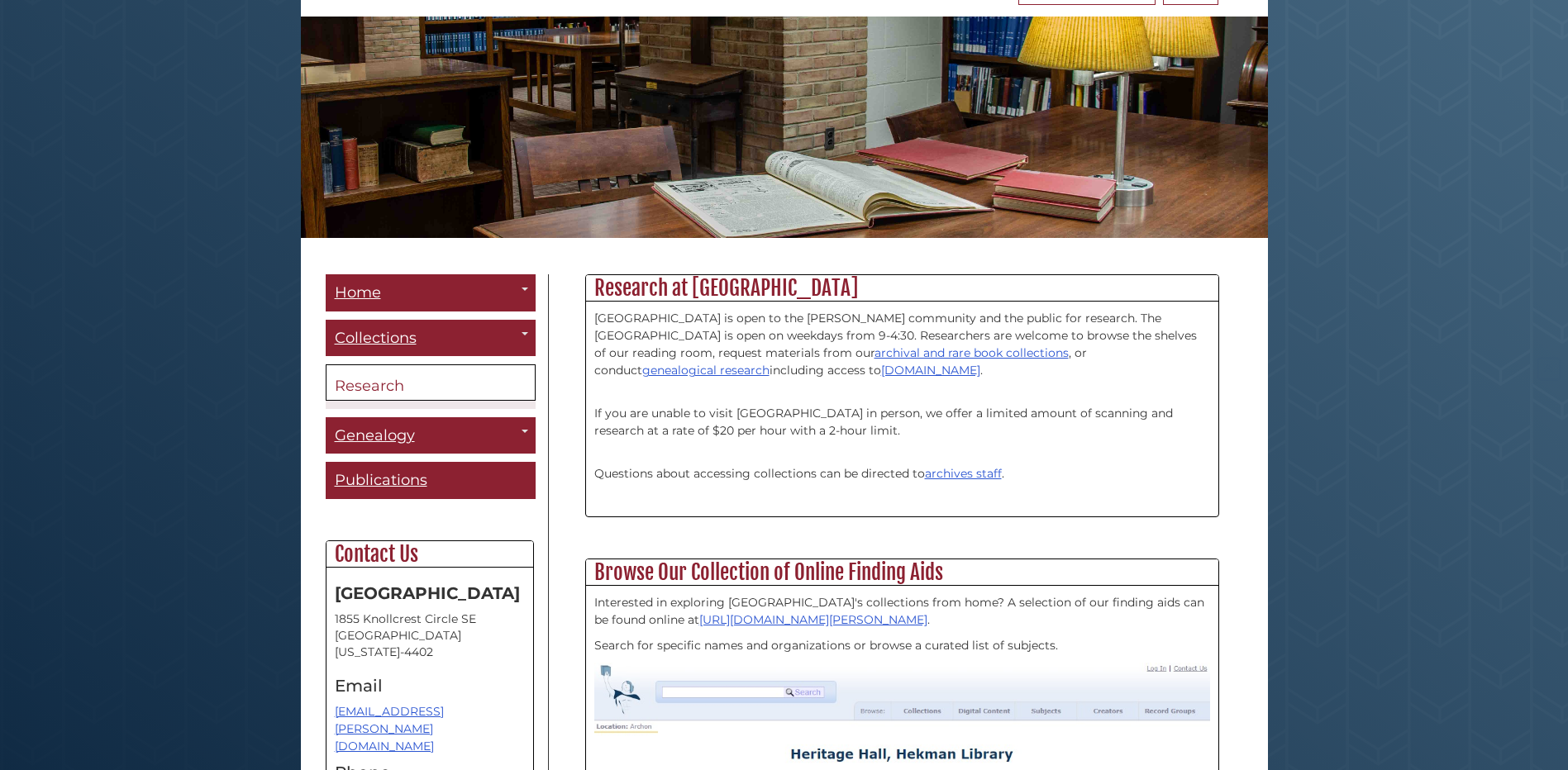
scroll to position [248, 0]
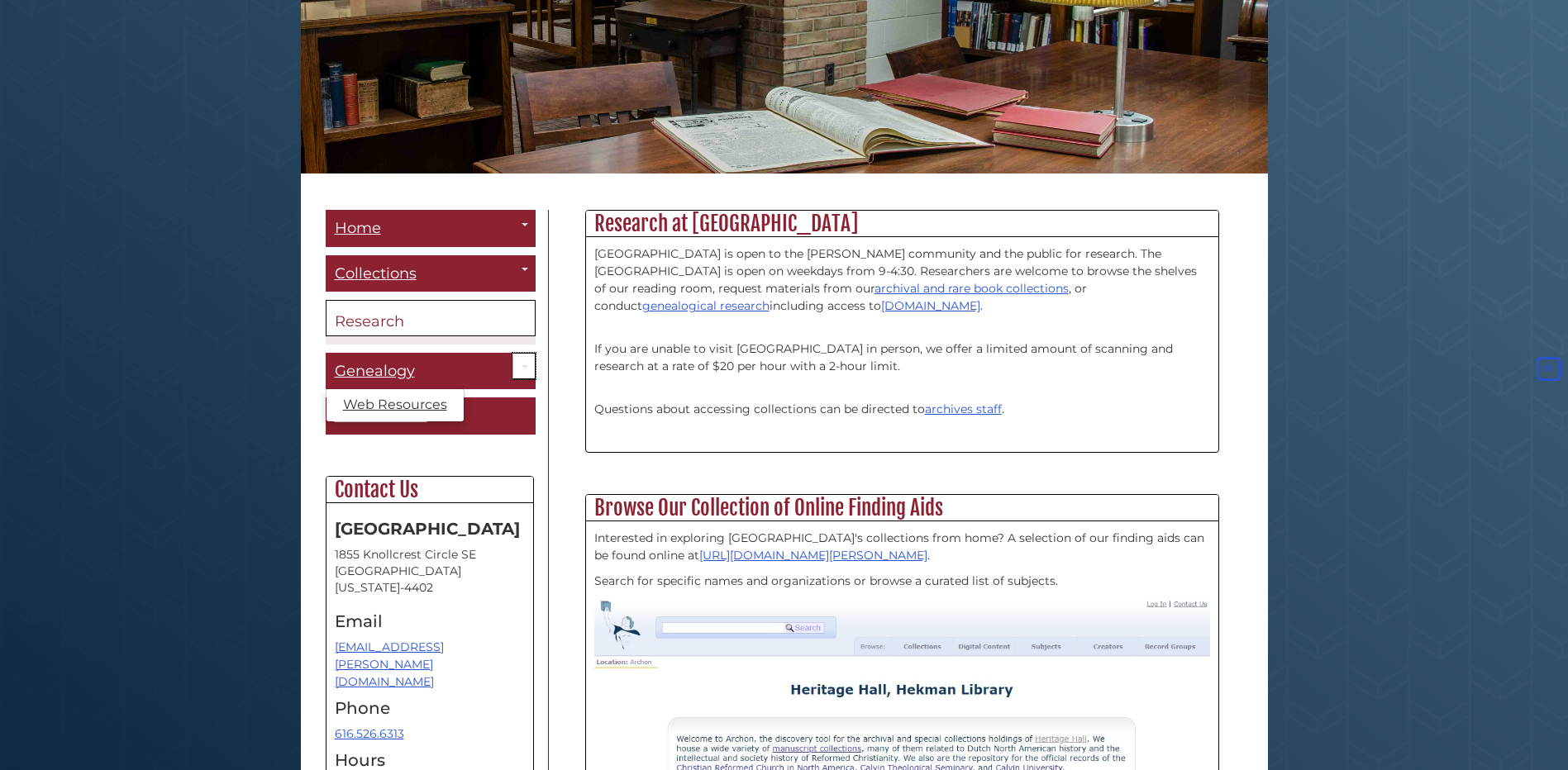
click at [524, 367] on span "Guide Pages" at bounding box center [525, 366] width 7 height 3
click at [520, 368] on link "Toggle Dropdown" at bounding box center [524, 366] width 23 height 28
click at [405, 375] on span "Genealogy" at bounding box center [375, 371] width 81 height 18
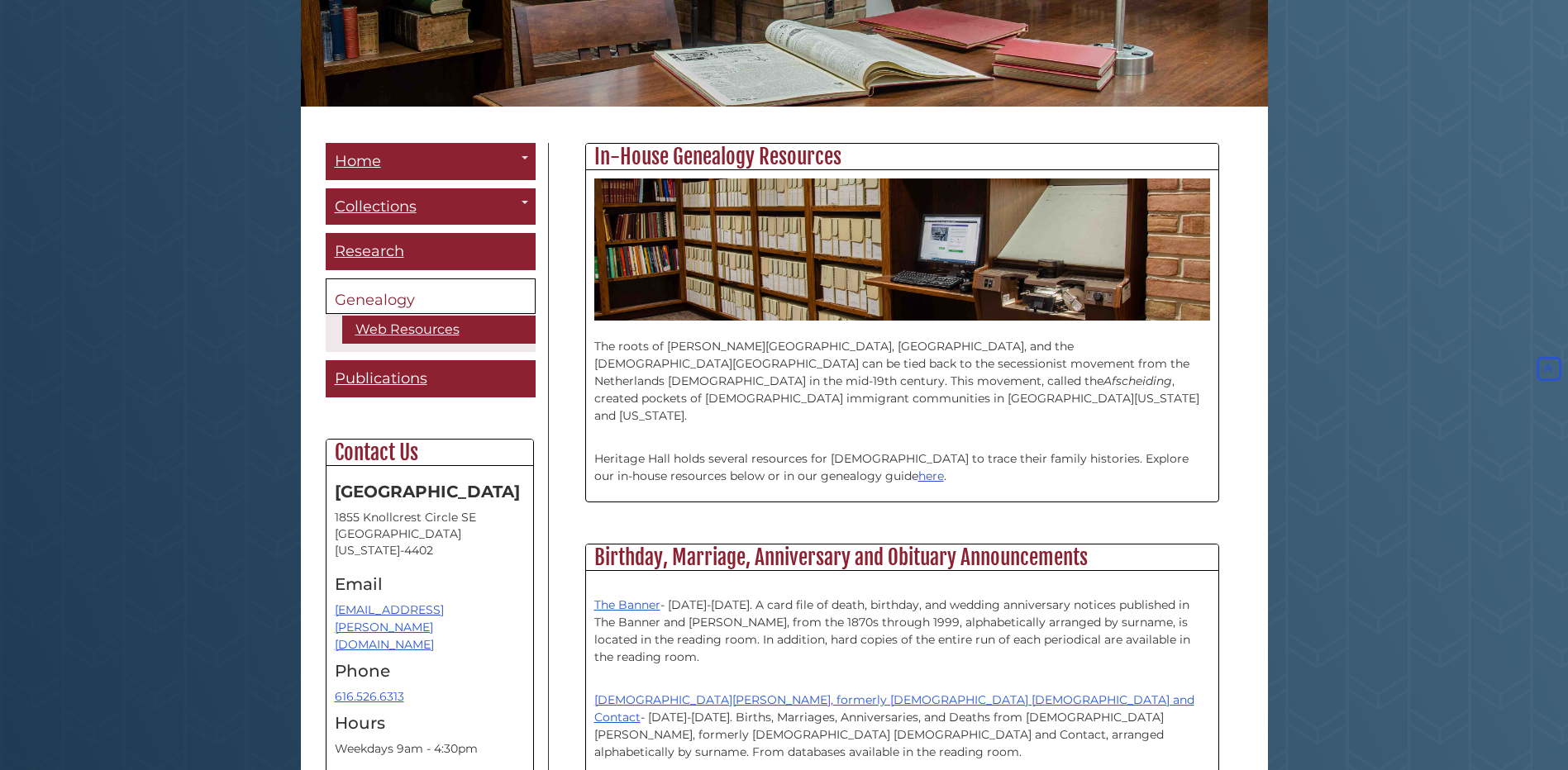
scroll to position [496, 0]
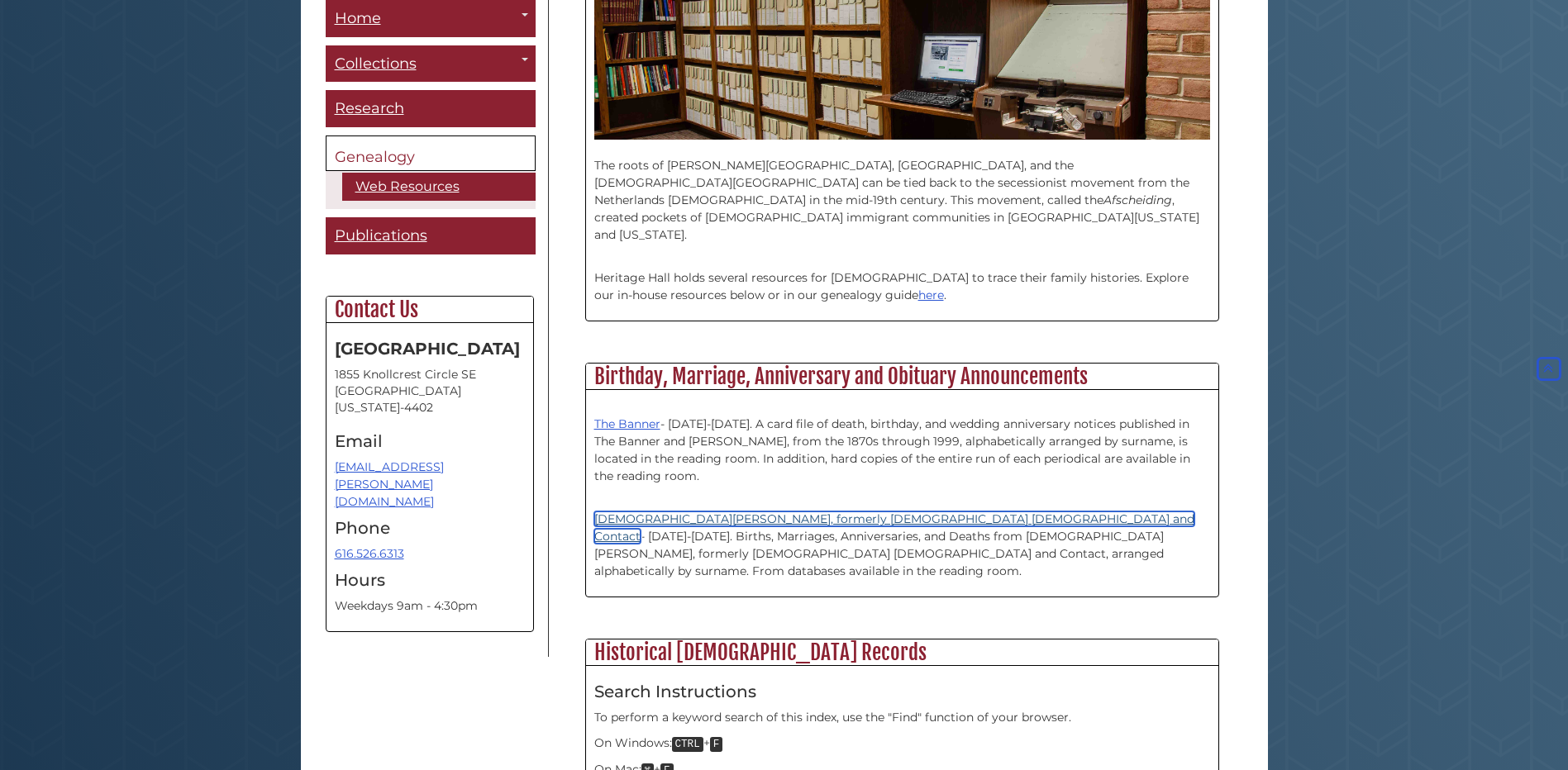
click at [672, 511] on link "[DEMOGRAPHIC_DATA][PERSON_NAME], formerly [DEMOGRAPHIC_DATA] [DEMOGRAPHIC_DATA]…" at bounding box center [894, 527] width 600 height 32
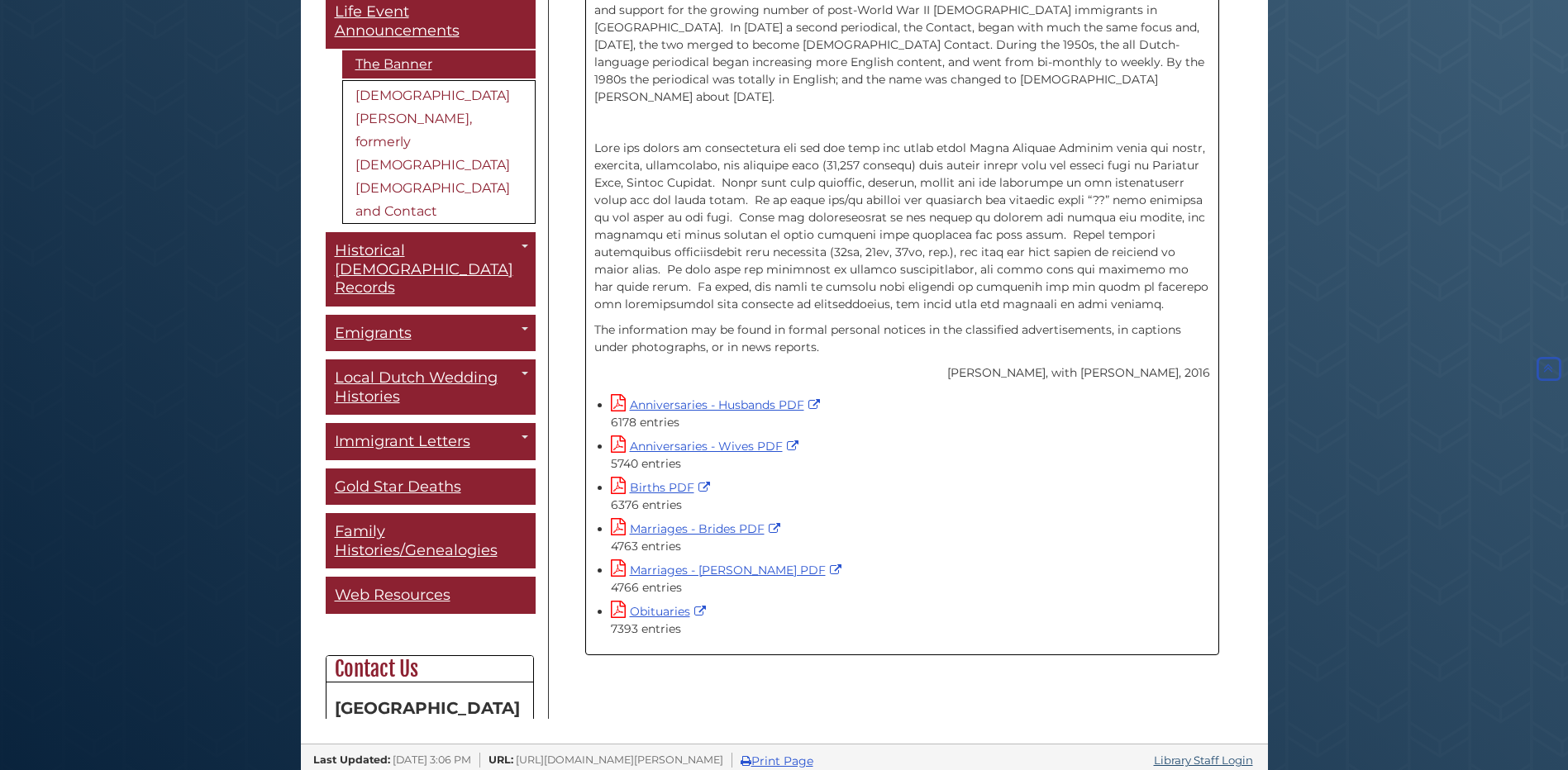
scroll to position [534, 0]
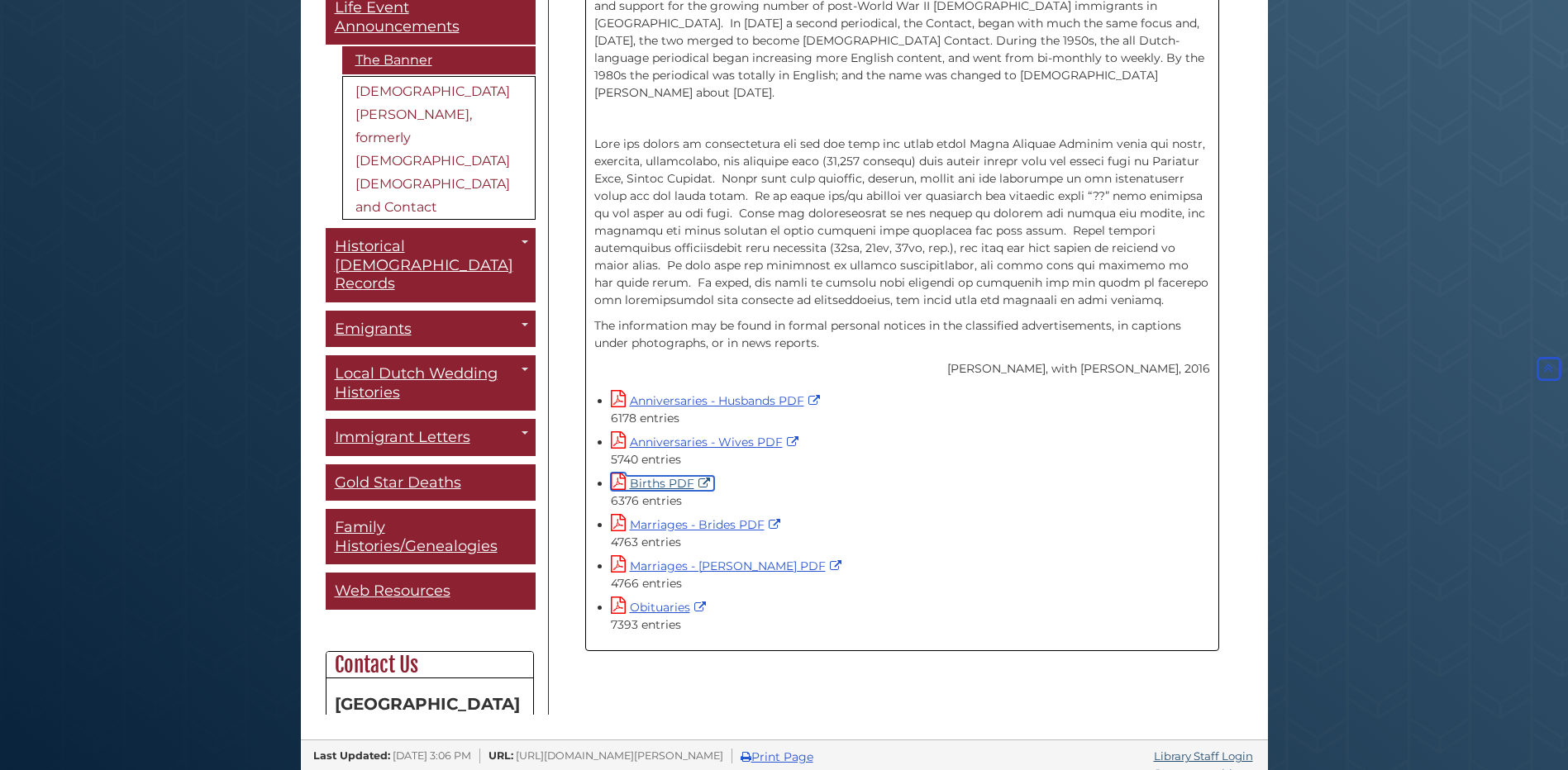
click at [660, 476] on link "Births PDF" at bounding box center [662, 484] width 103 height 15
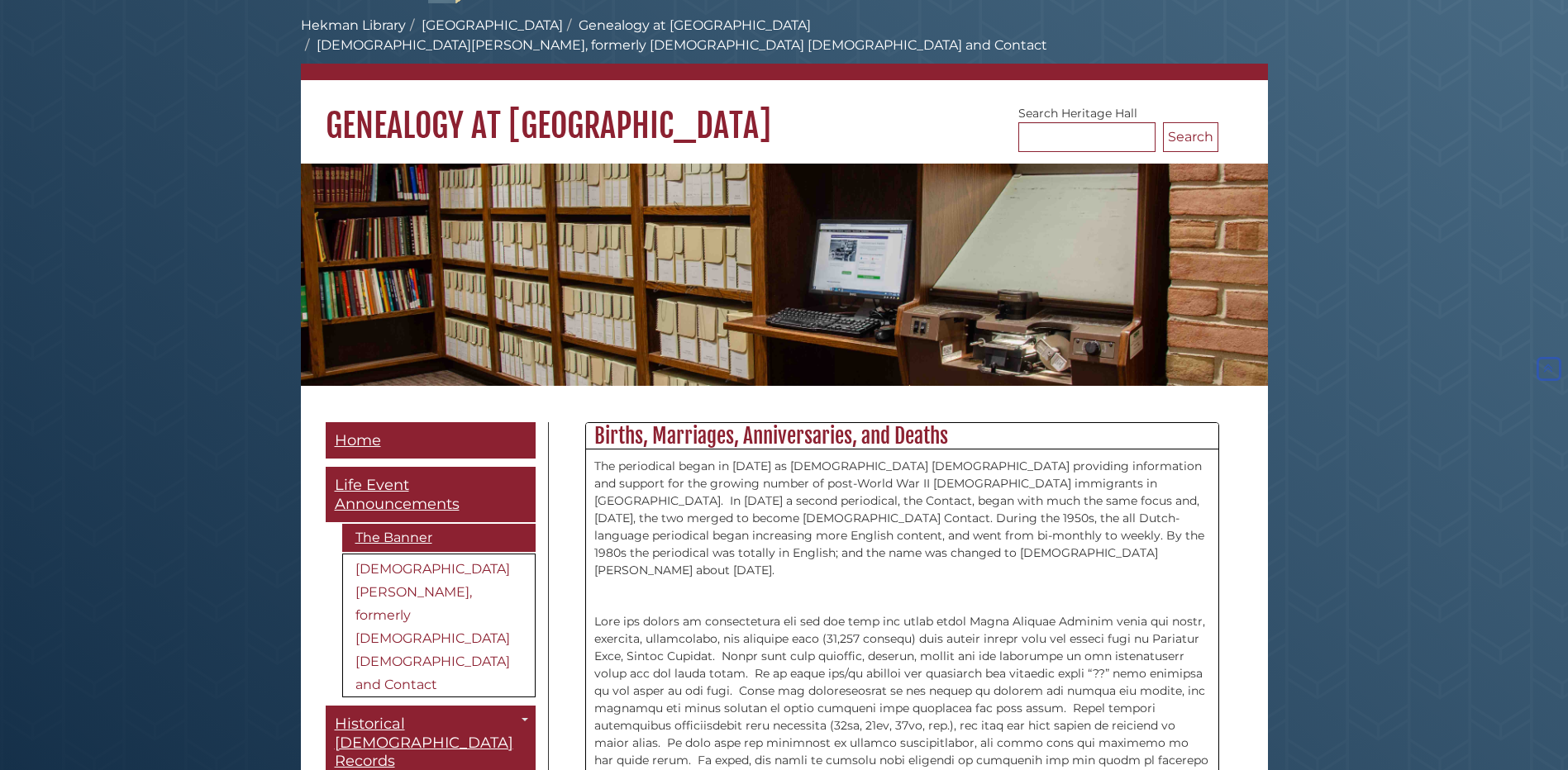
scroll to position [0, 0]
